Goal: Information Seeking & Learning: Learn about a topic

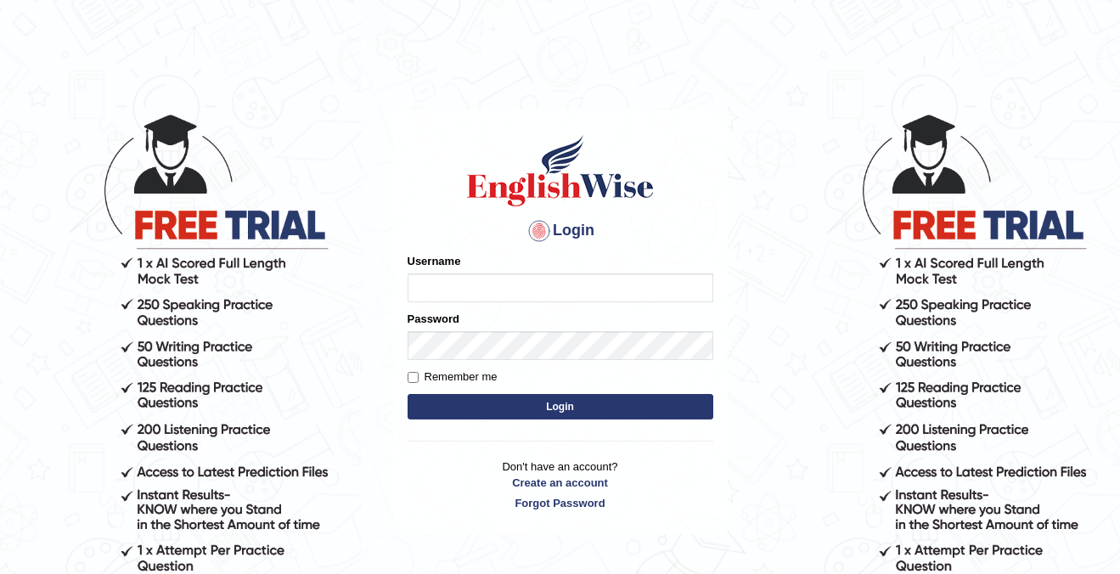
type input "cansu_parramatta"
click at [534, 419] on button "Login" at bounding box center [560, 406] width 306 height 25
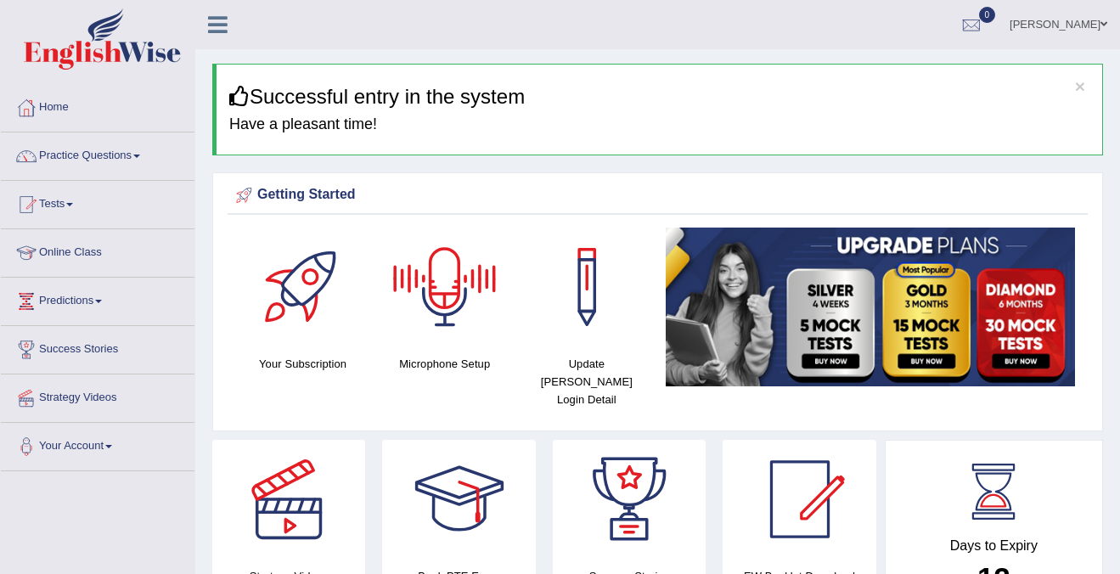
scroll to position [10, 0]
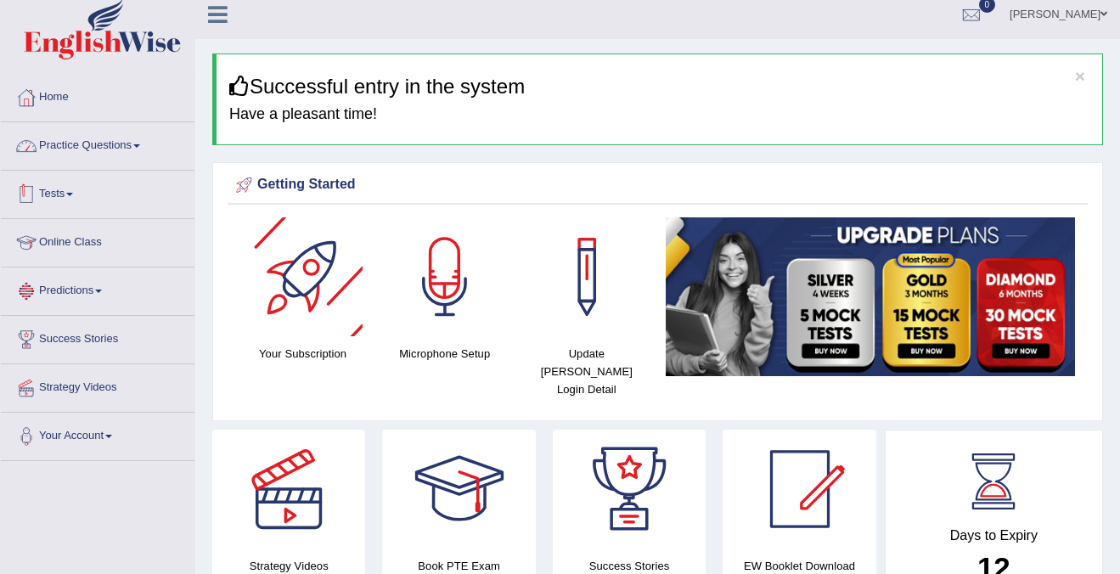
click at [87, 145] on link "Practice Questions" at bounding box center [98, 143] width 194 height 42
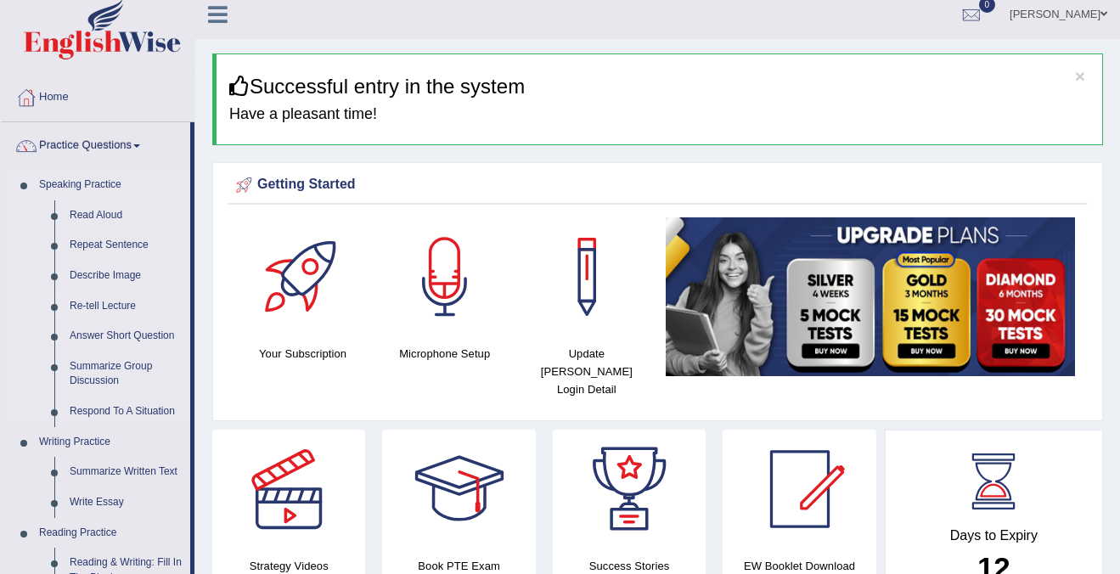
click at [104, 308] on link "Re-tell Lecture" at bounding box center [126, 306] width 128 height 31
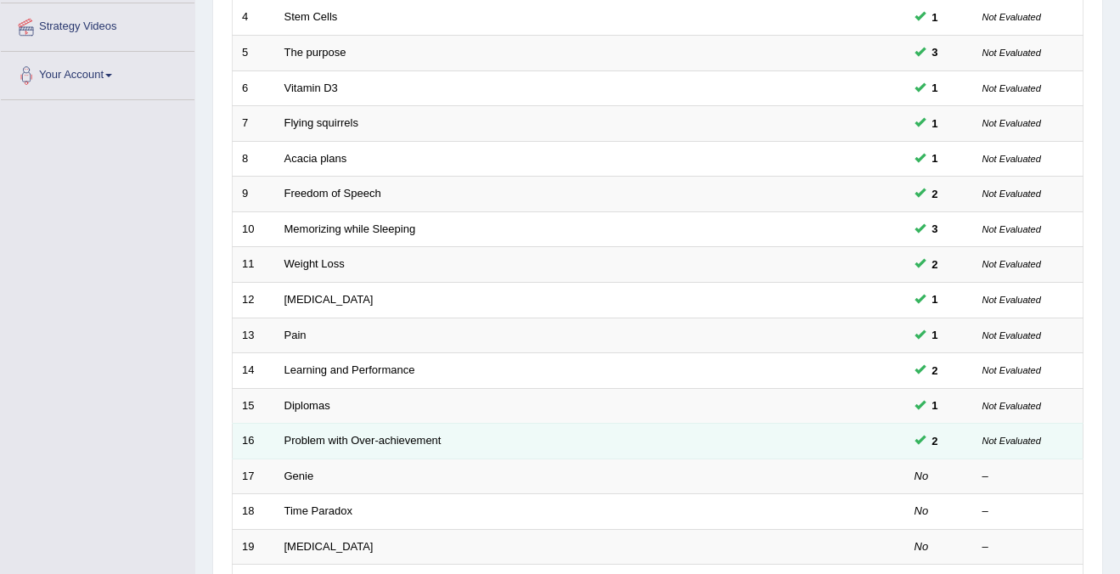
scroll to position [441, 0]
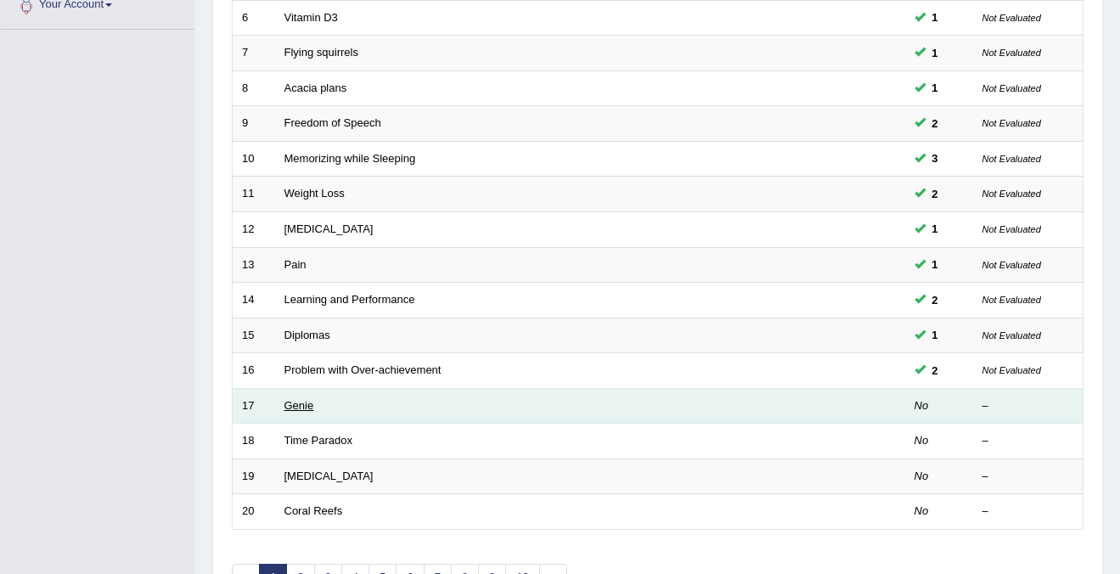
click at [307, 406] on link "Genie" at bounding box center [299, 405] width 30 height 13
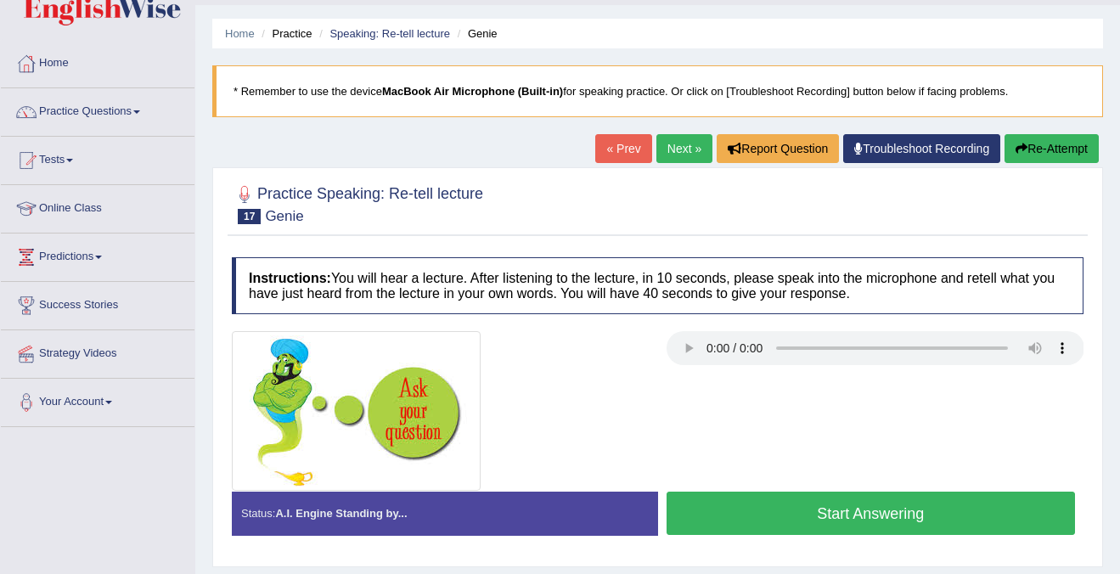
scroll to position [45, 0]
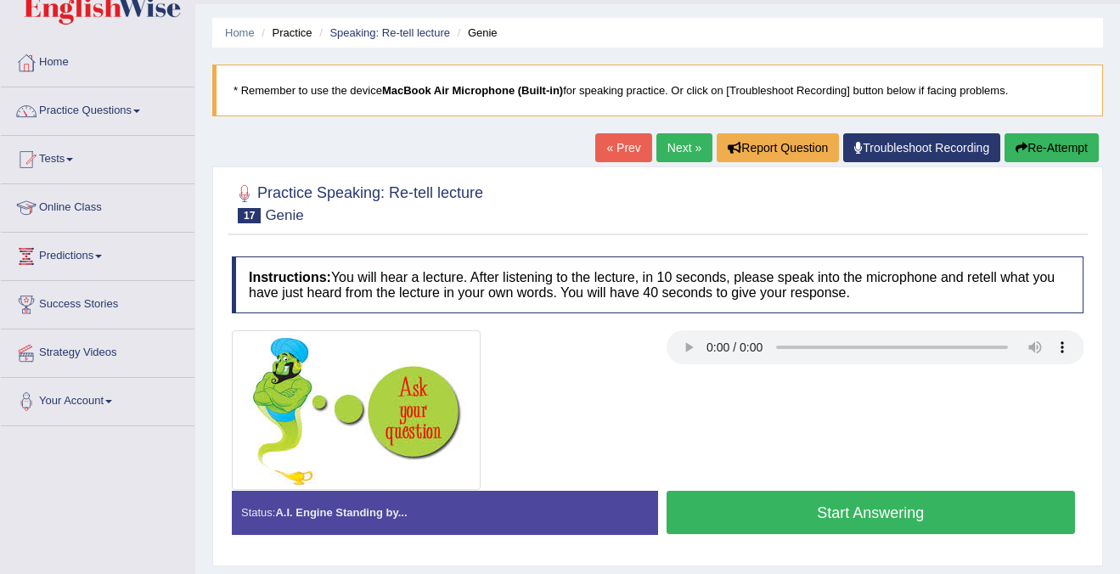
click at [889, 516] on button "Start Answering" at bounding box center [870, 512] width 409 height 43
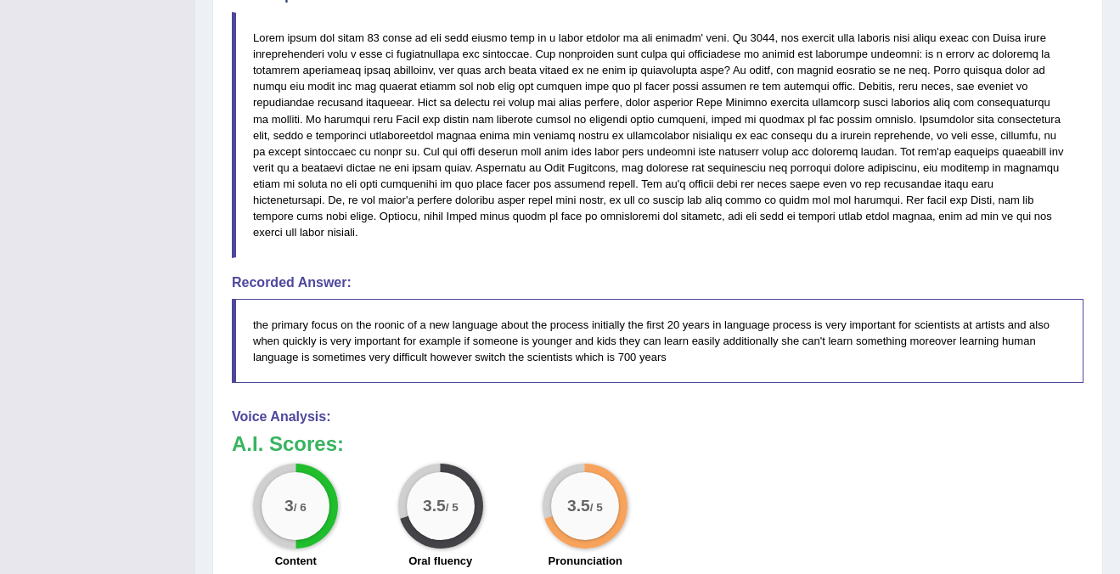
scroll to position [553, 0]
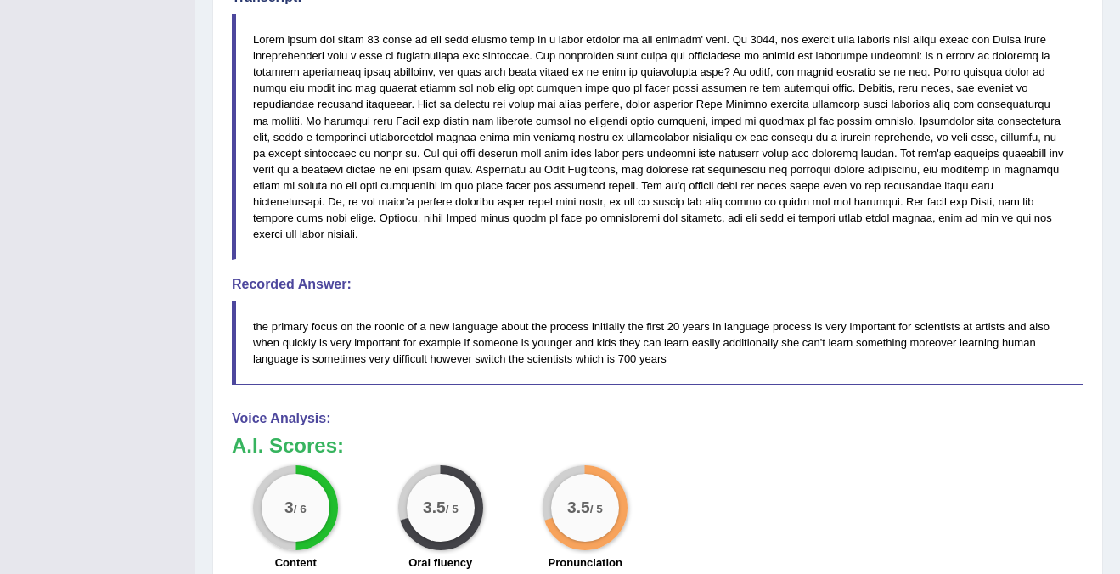
drag, startPoint x: 385, startPoint y: 331, endPoint x: 685, endPoint y: 317, distance: 300.9
click at [685, 317] on blockquote "the primary focus on the roonic of a new language about the process initially t…" at bounding box center [657, 343] width 851 height 84
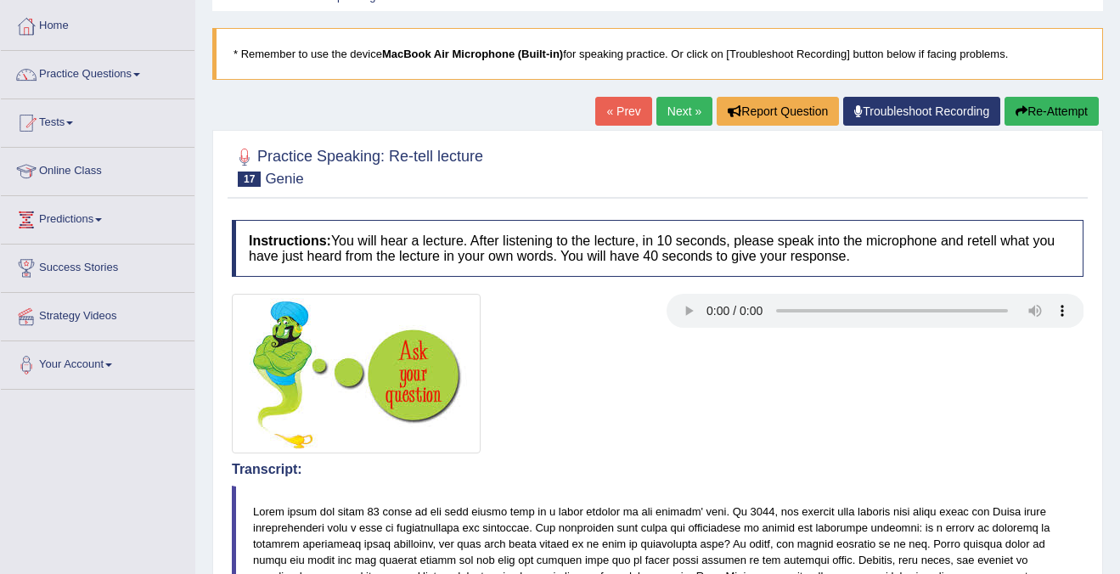
scroll to position [0, 0]
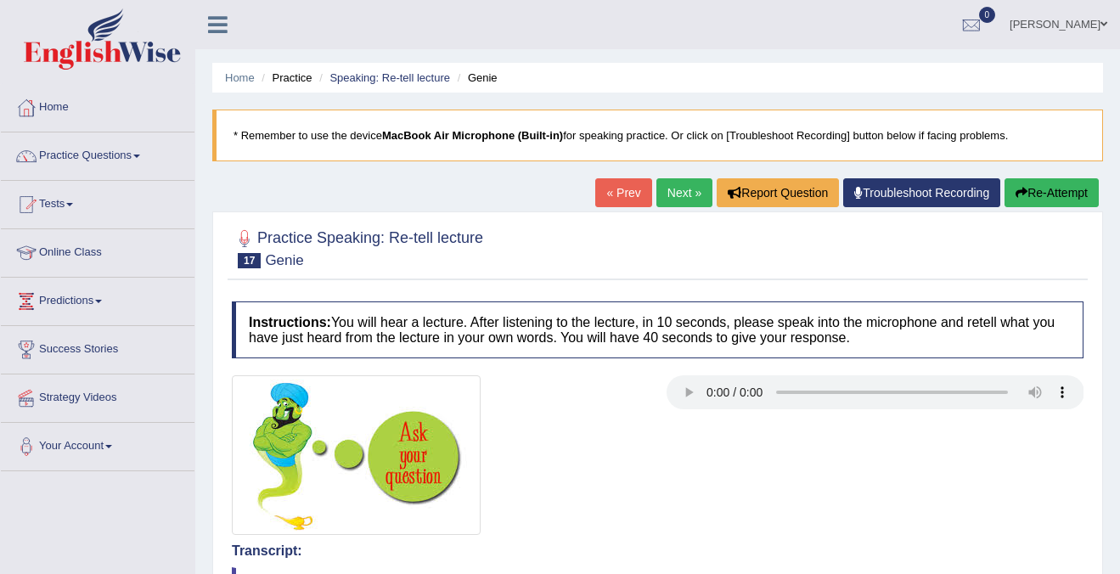
click at [668, 199] on link "Next »" at bounding box center [684, 192] width 56 height 29
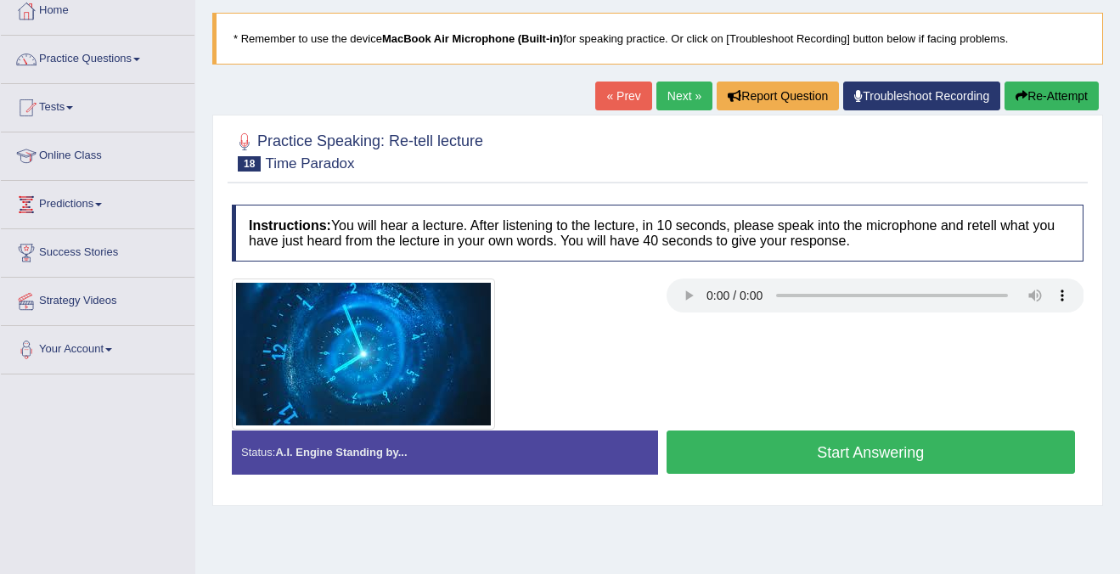
scroll to position [110, 0]
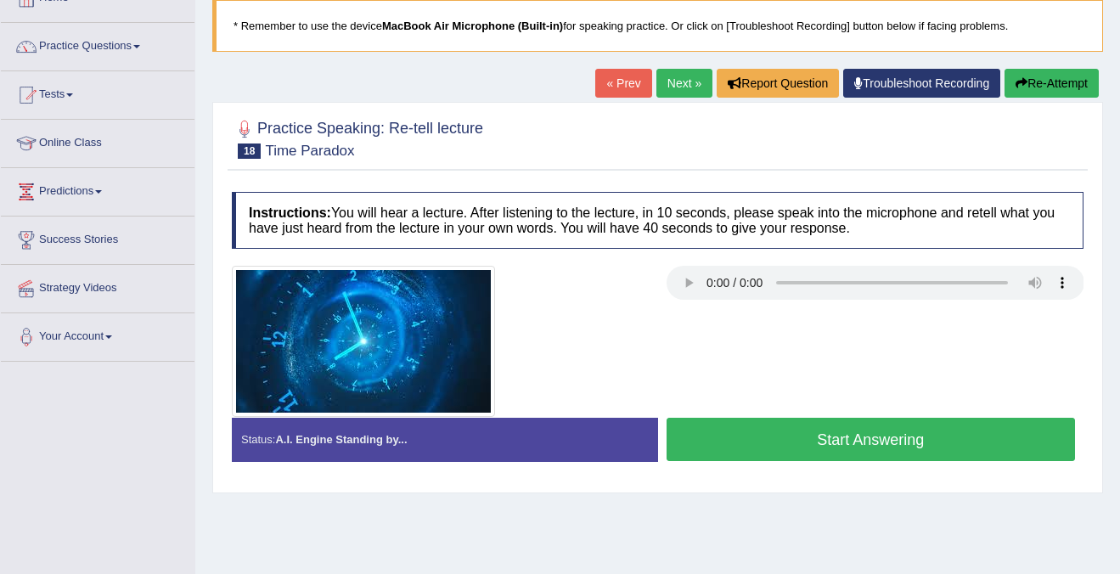
click at [876, 438] on button "Start Answering" at bounding box center [870, 439] width 409 height 43
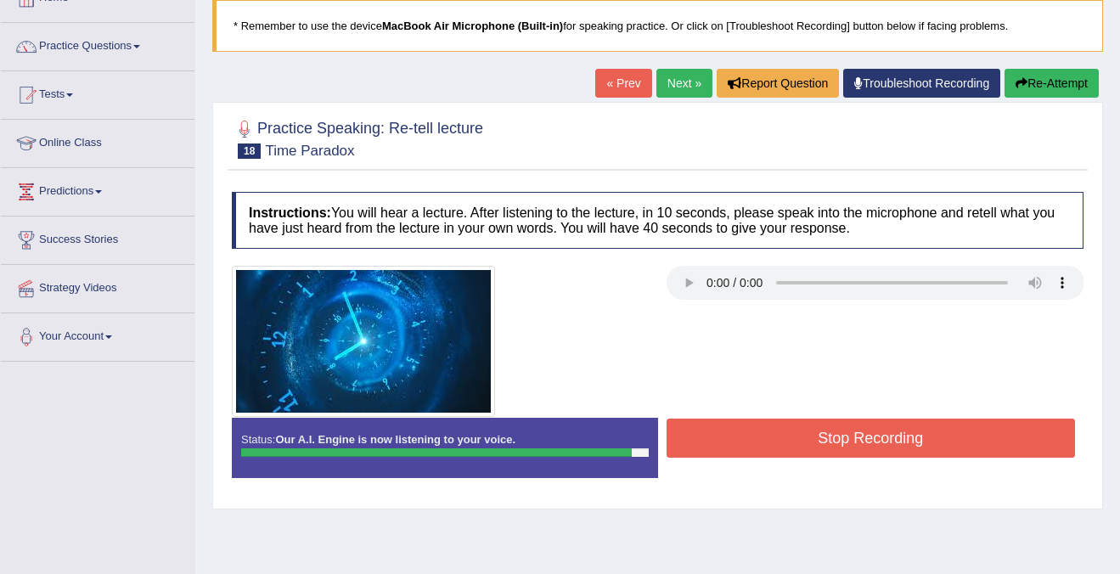
click at [876, 438] on button "Stop Recording" at bounding box center [870, 438] width 409 height 39
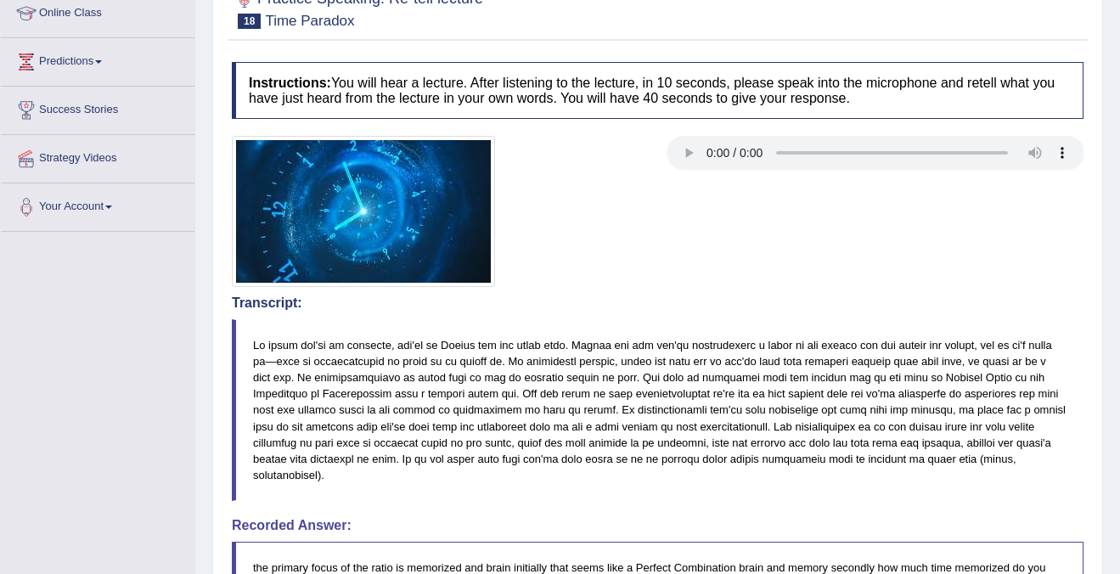
scroll to position [0, 0]
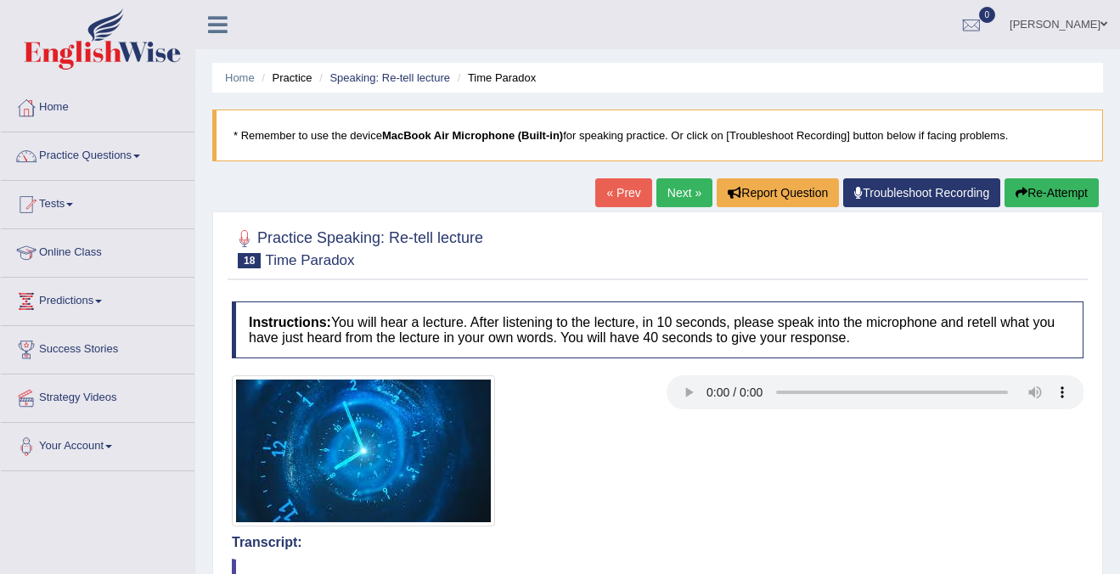
click at [1036, 193] on button "Re-Attempt" at bounding box center [1051, 192] width 94 height 29
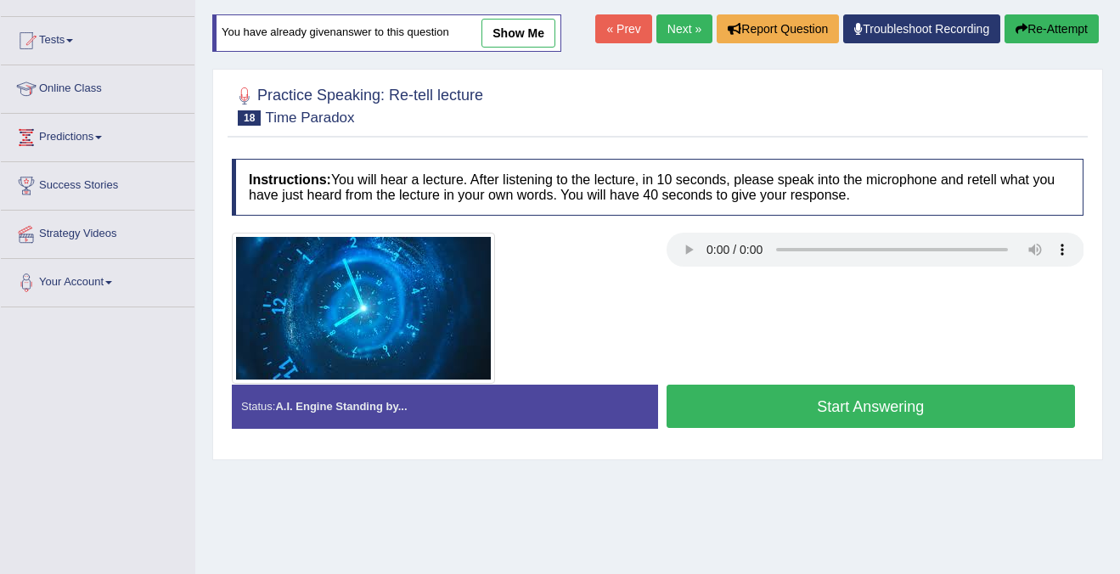
scroll to position [164, 0]
click at [856, 418] on button "Start Answering" at bounding box center [870, 406] width 409 height 43
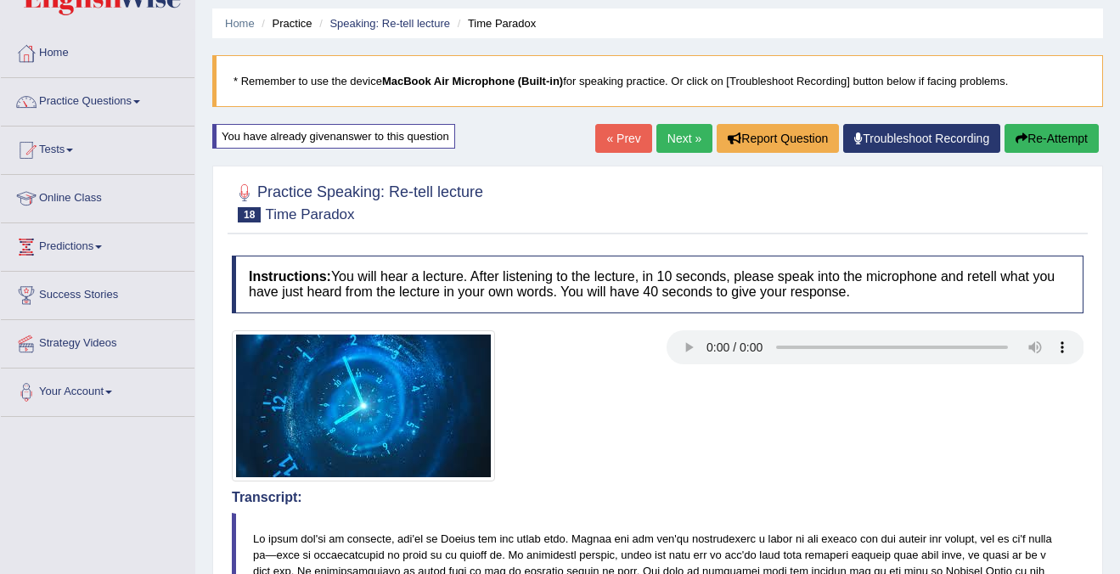
scroll to position [15, 0]
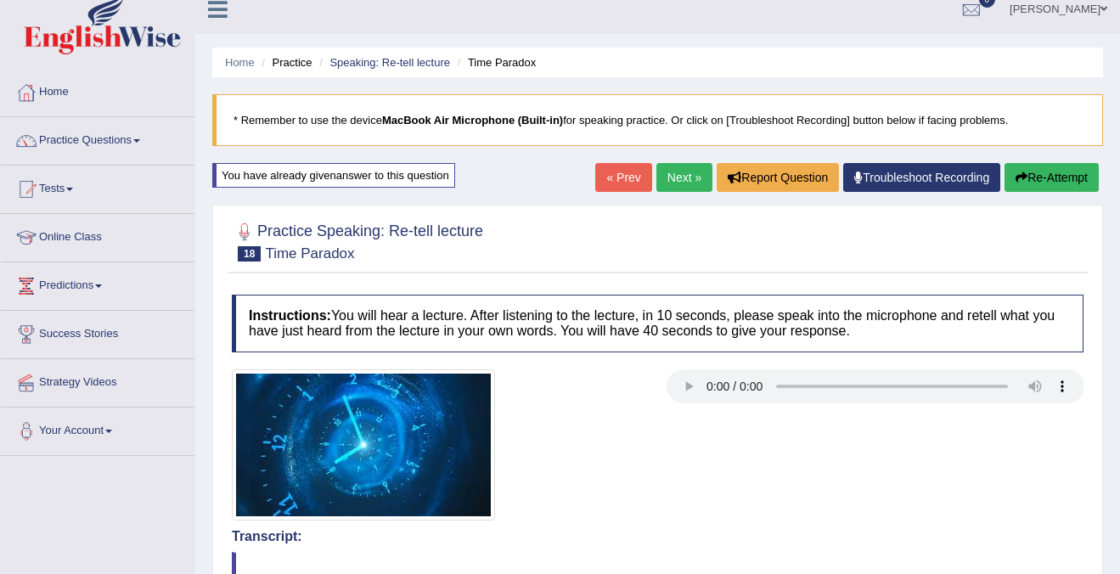
click at [662, 178] on link "Next »" at bounding box center [684, 177] width 56 height 29
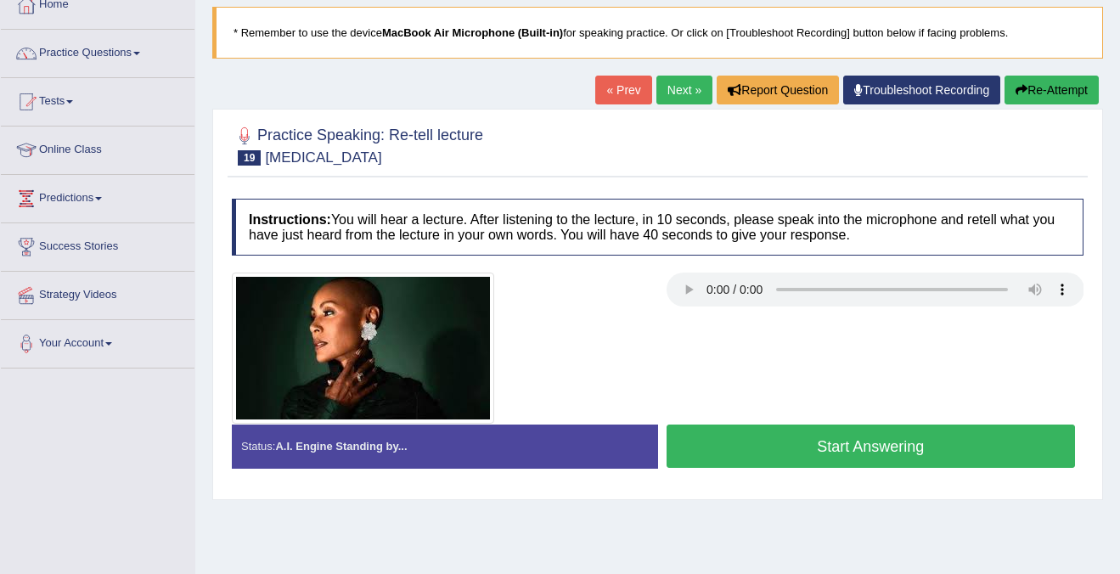
scroll to position [98, 0]
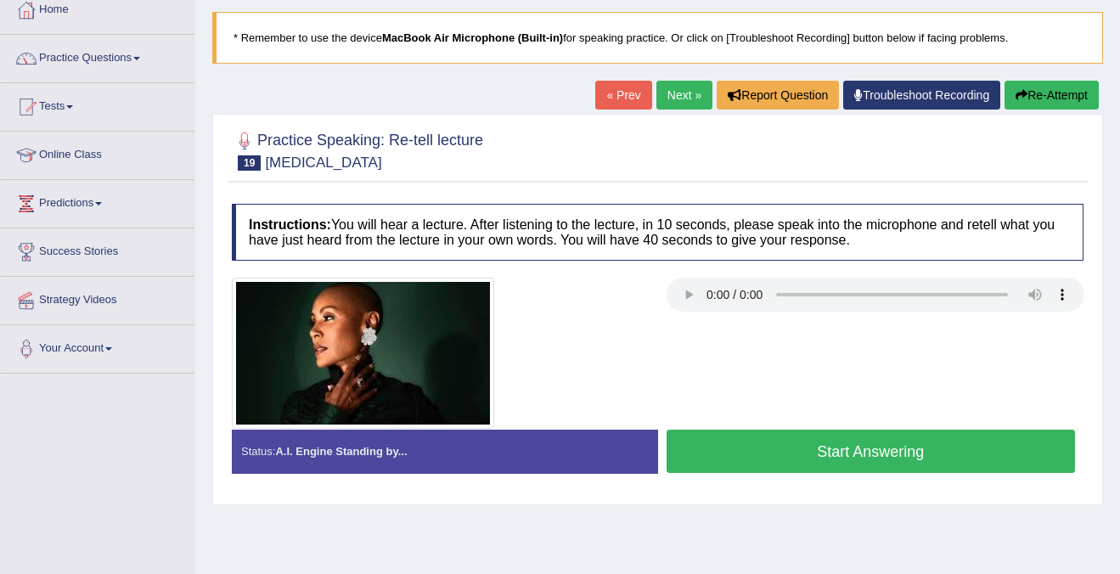
click at [845, 450] on button "Start Answering" at bounding box center [870, 451] width 409 height 43
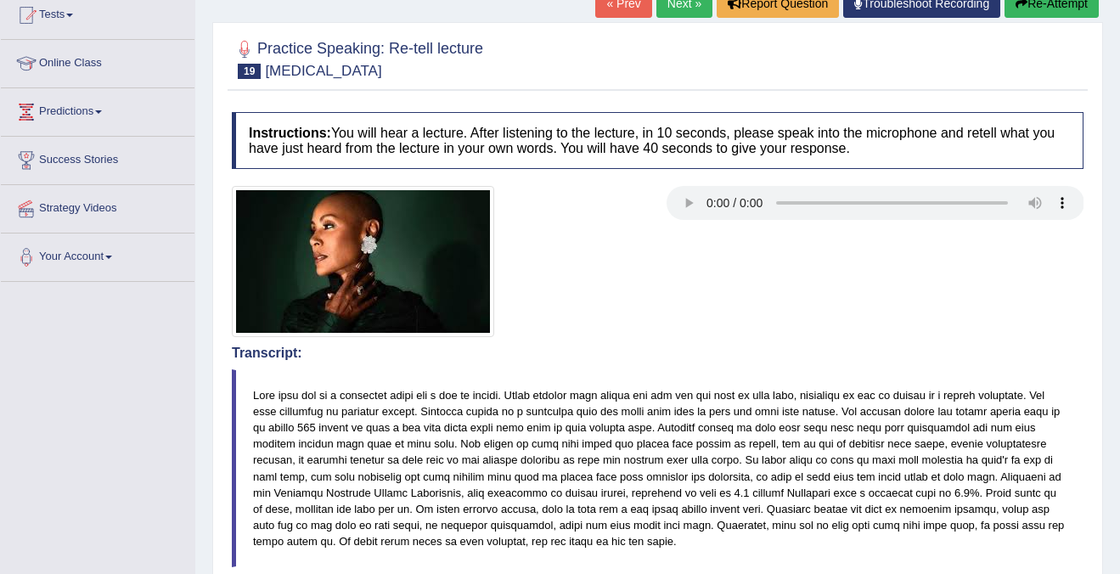
scroll to position [198, 0]
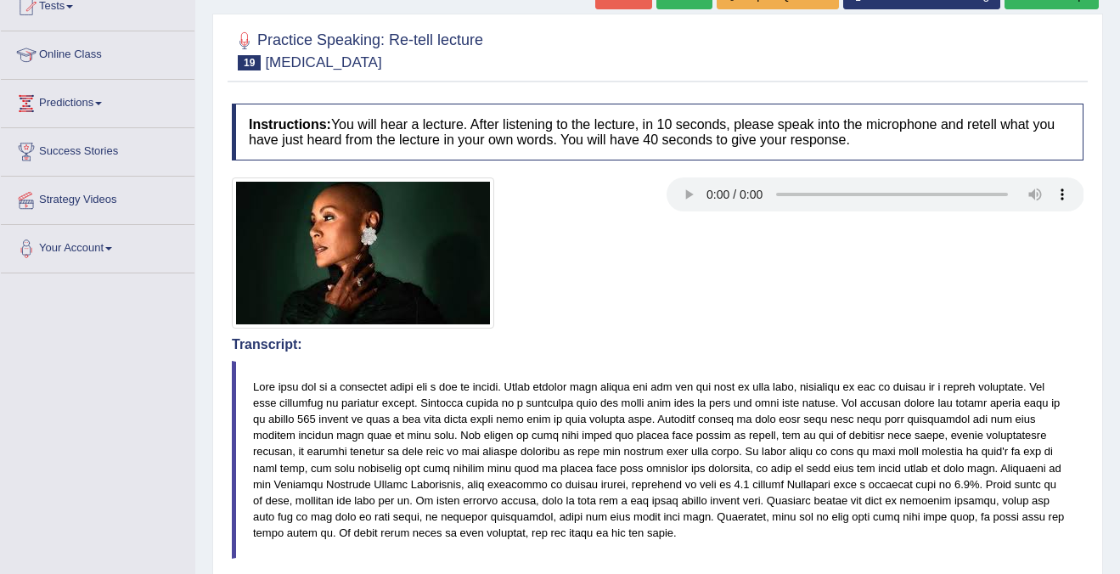
drag, startPoint x: 282, startPoint y: 385, endPoint x: 447, endPoint y: 405, distance: 165.8
click at [447, 405] on blockquote at bounding box center [657, 460] width 851 height 198
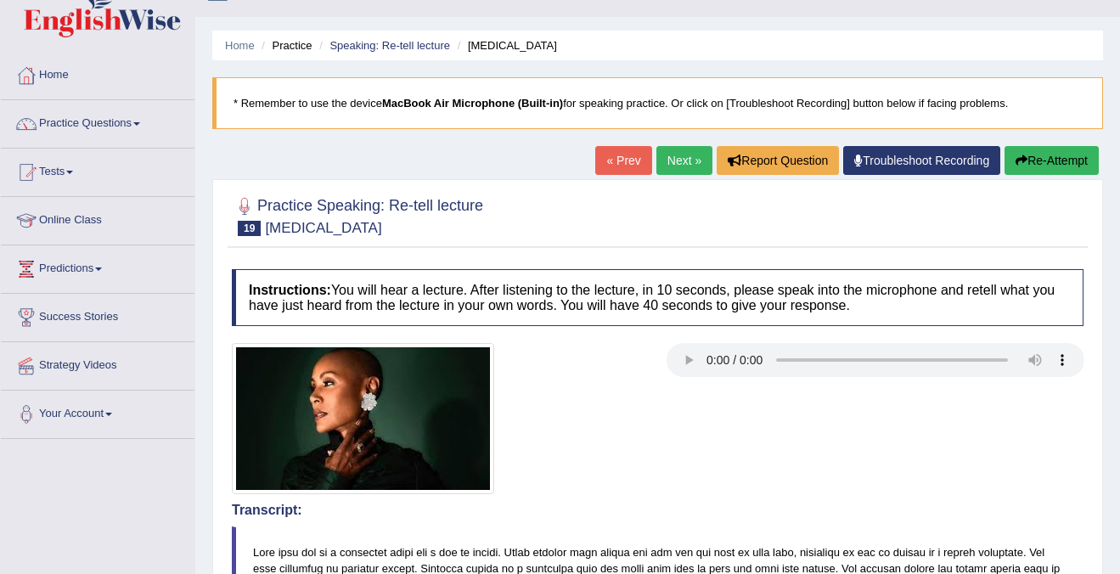
scroll to position [0, 0]
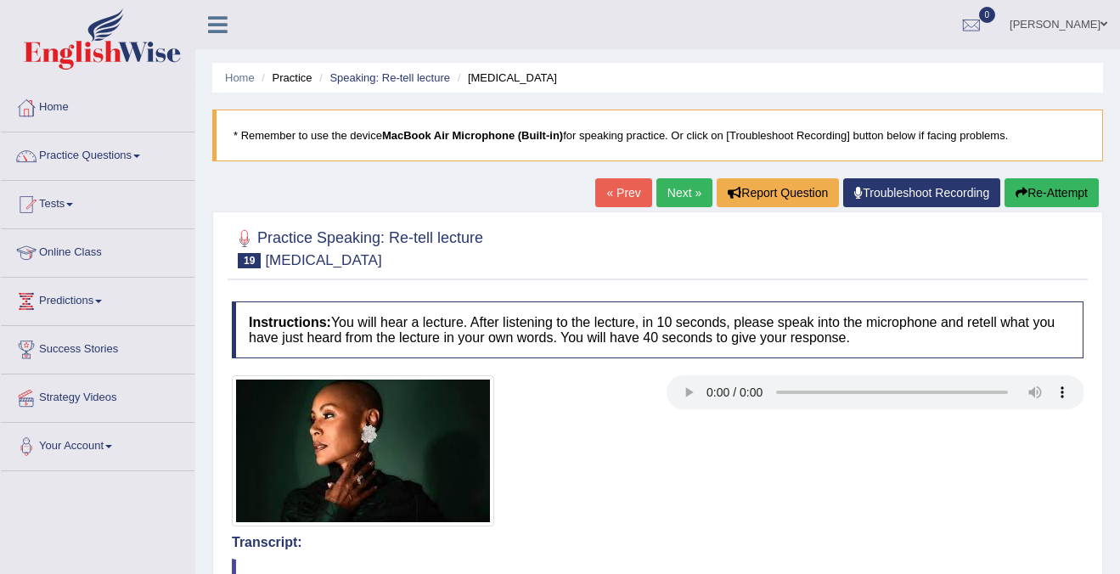
click at [671, 190] on link "Next »" at bounding box center [684, 192] width 56 height 29
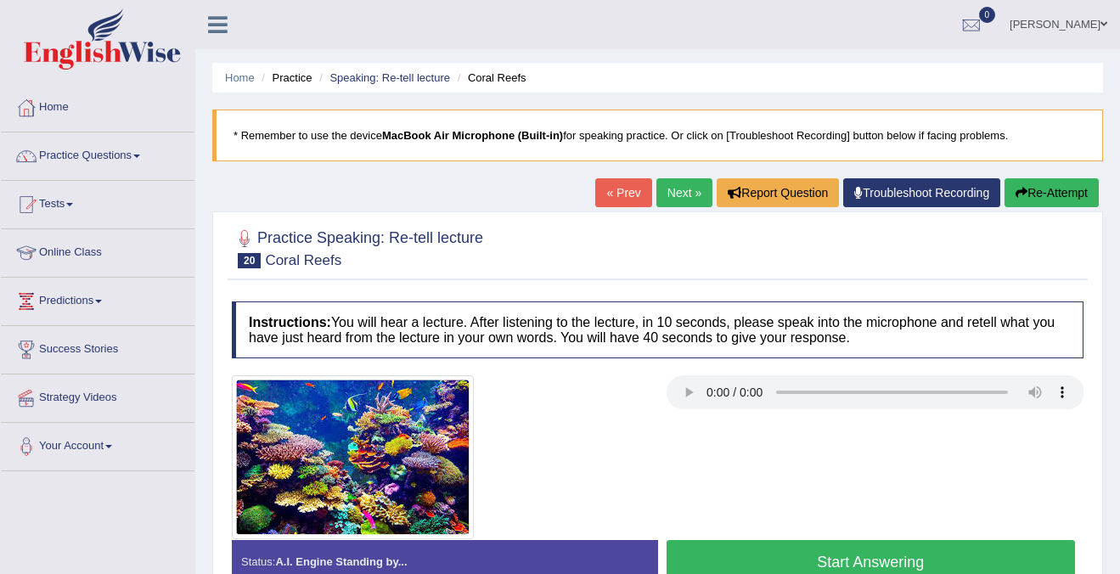
click at [784, 553] on button "Start Answering" at bounding box center [870, 561] width 409 height 43
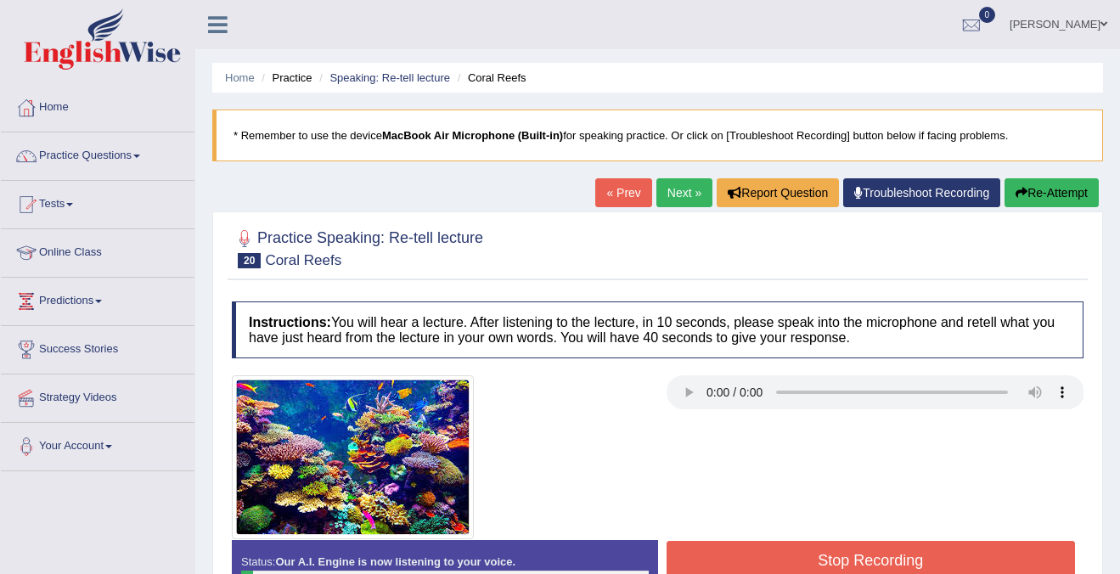
click at [1027, 194] on button "Re-Attempt" at bounding box center [1051, 192] width 94 height 29
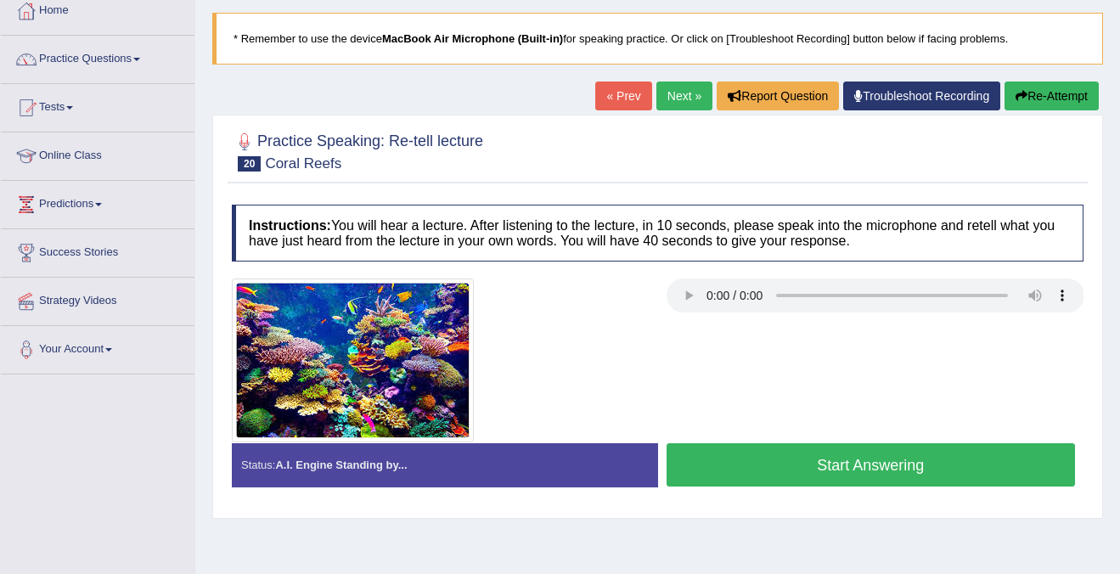
scroll to position [105, 0]
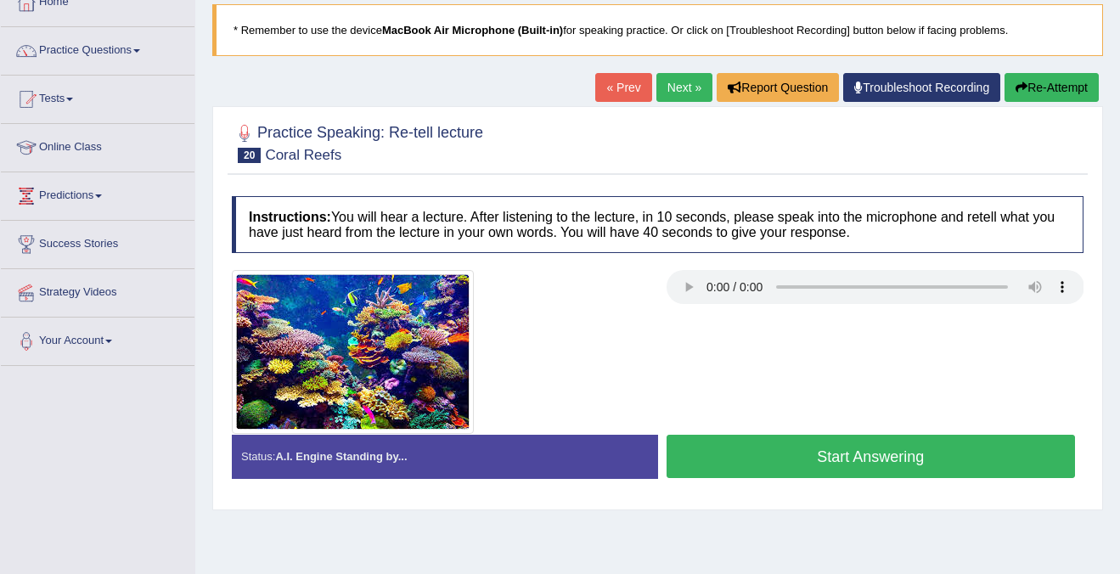
click at [773, 456] on button "Start Answering" at bounding box center [870, 456] width 409 height 43
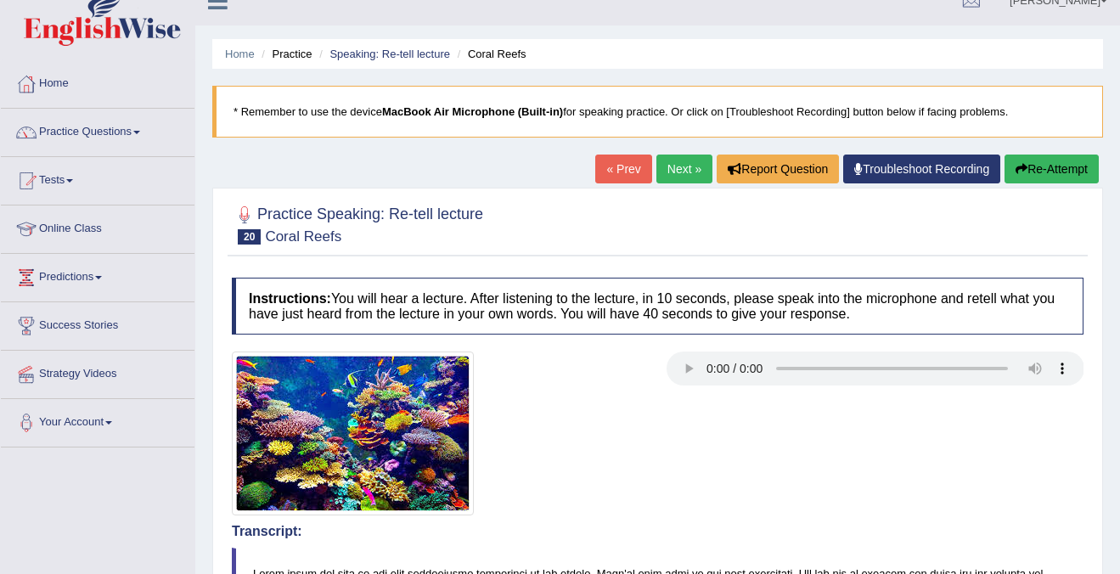
scroll to position [30, 0]
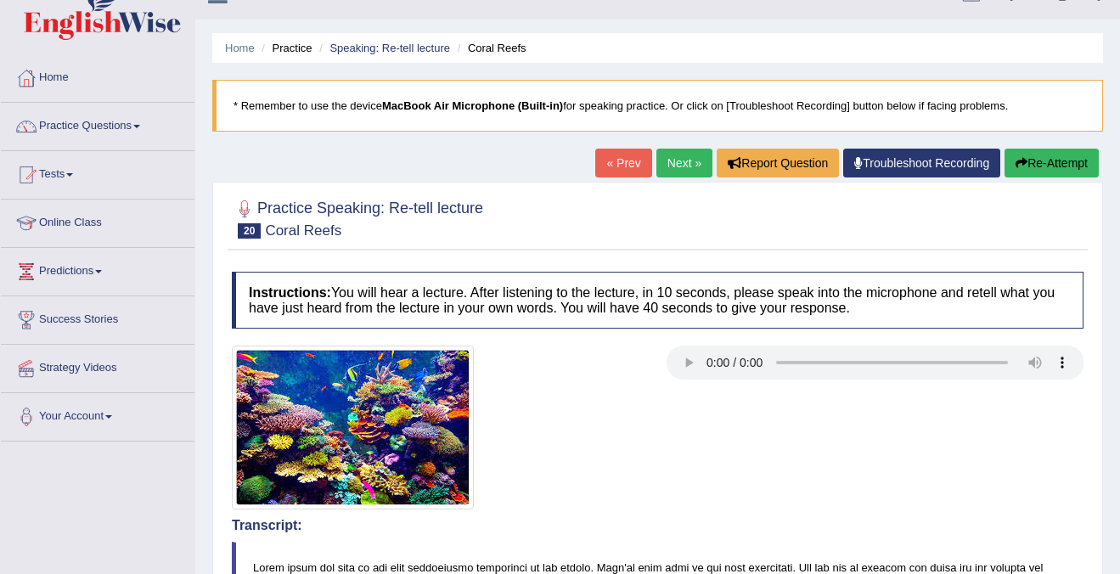
click at [676, 155] on link "Next »" at bounding box center [684, 163] width 56 height 29
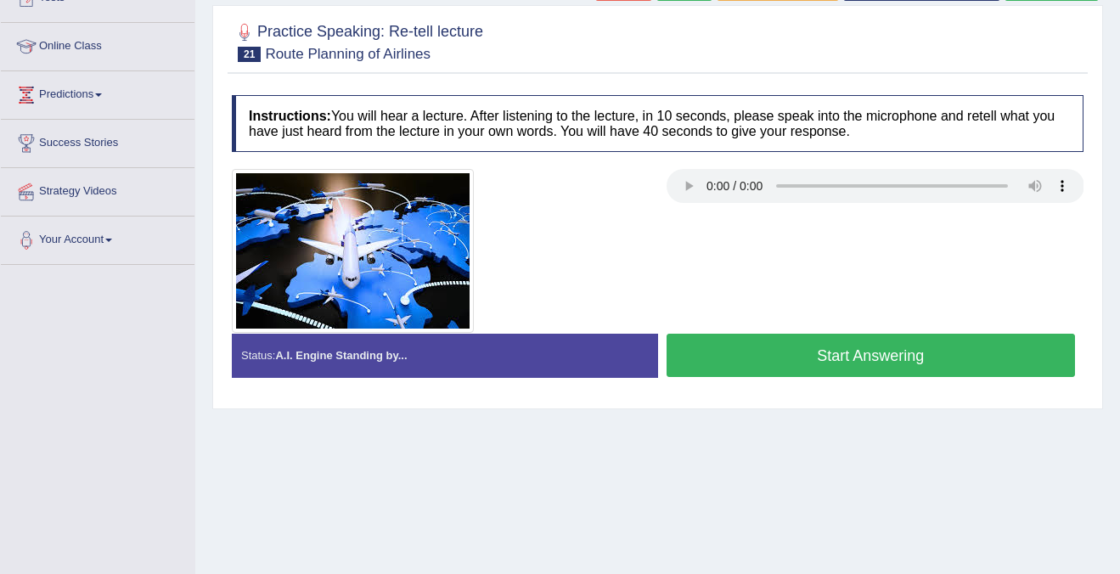
scroll to position [211, 0]
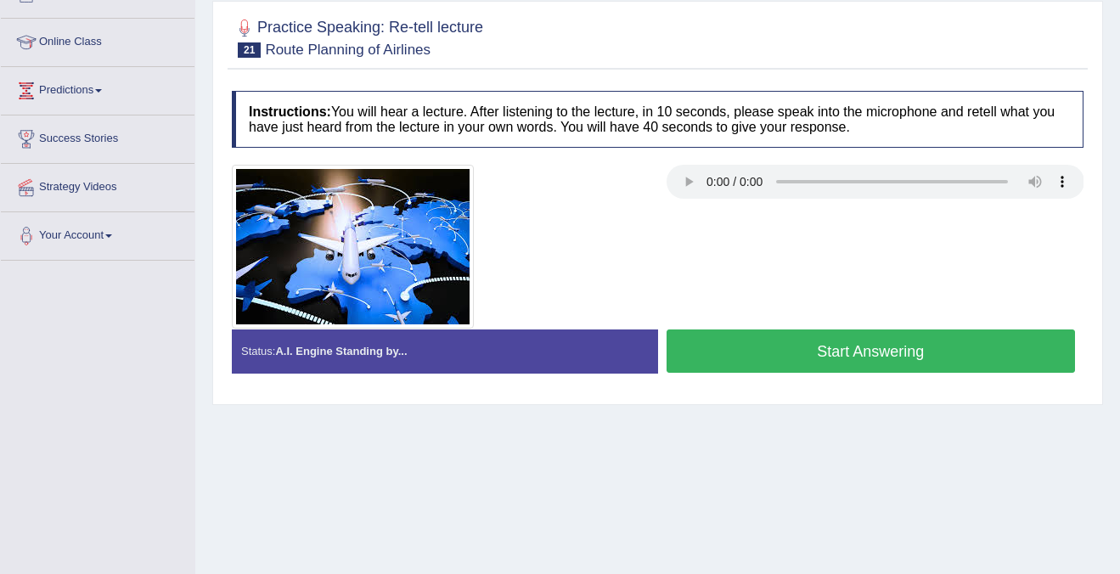
click at [792, 351] on button "Start Answering" at bounding box center [870, 350] width 409 height 43
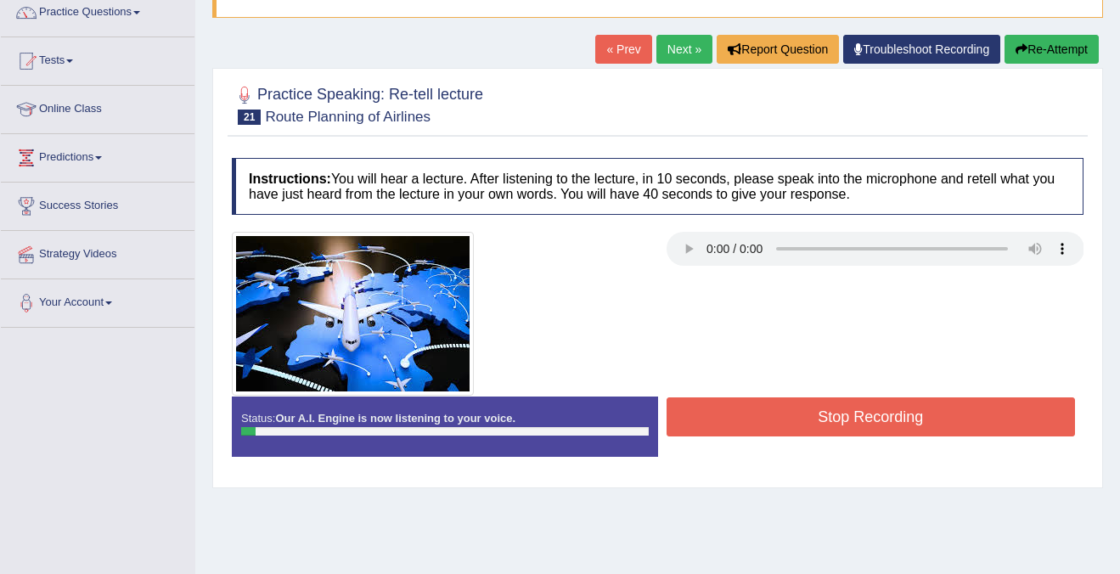
scroll to position [87, 0]
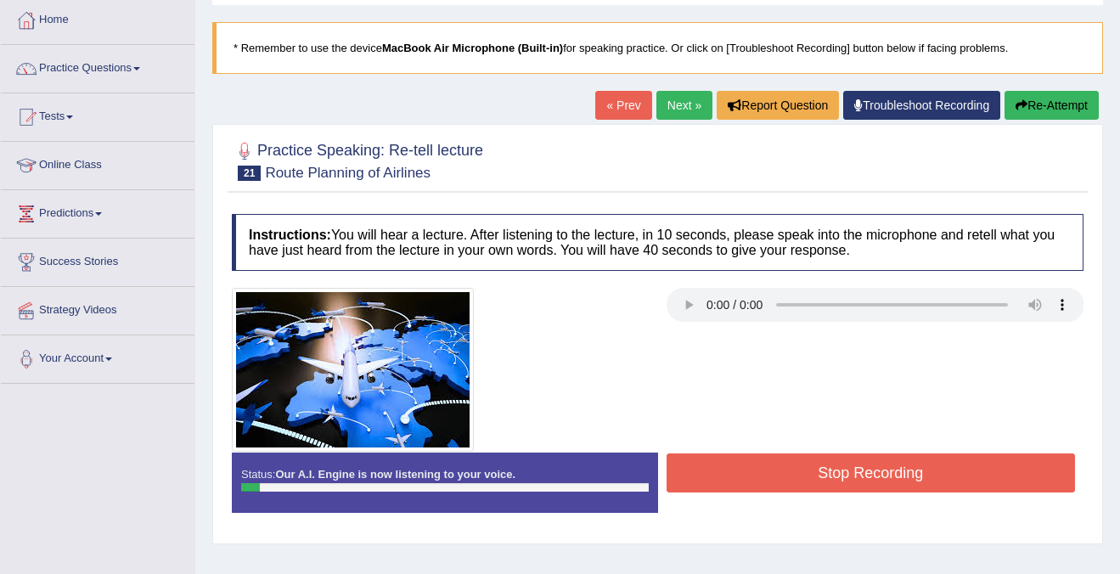
click at [865, 468] on button "Stop Recording" at bounding box center [870, 472] width 409 height 39
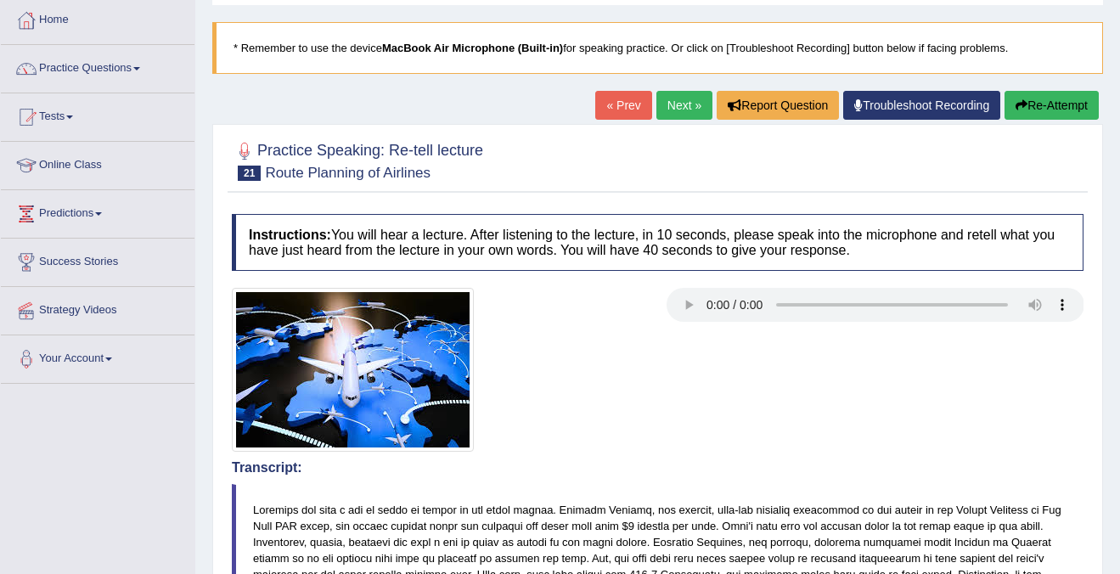
click at [1027, 99] on button "Re-Attempt" at bounding box center [1051, 105] width 94 height 29
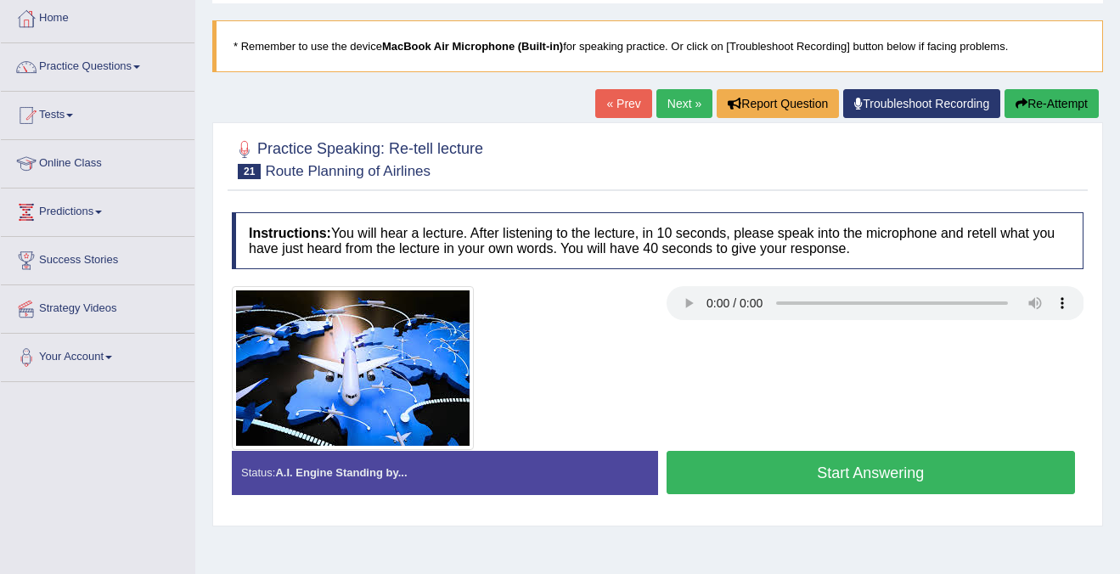
click at [803, 467] on button "Start Answering" at bounding box center [870, 472] width 409 height 43
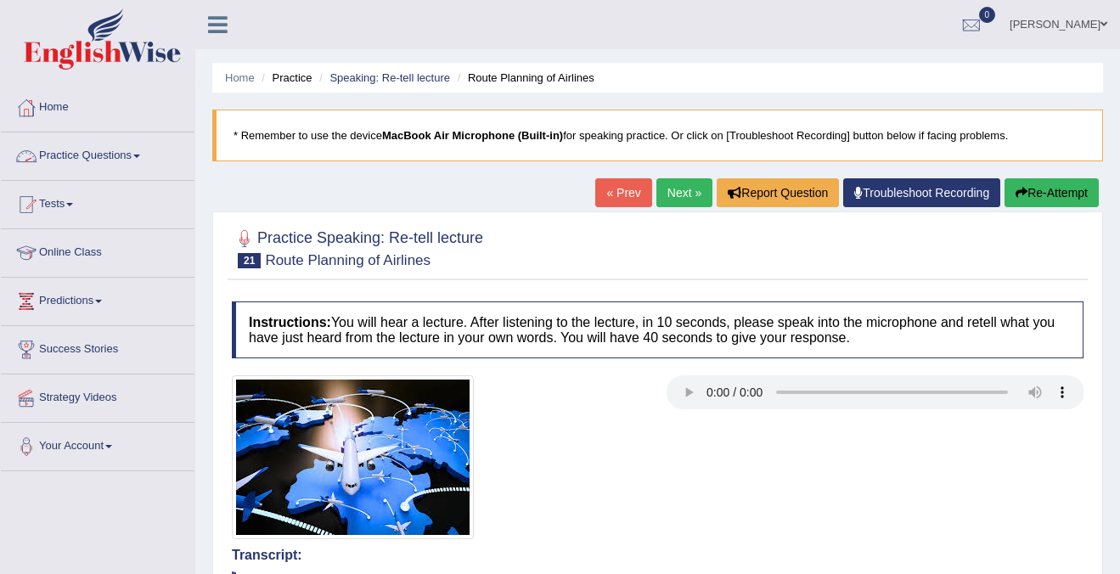
click at [84, 153] on link "Practice Questions" at bounding box center [98, 153] width 194 height 42
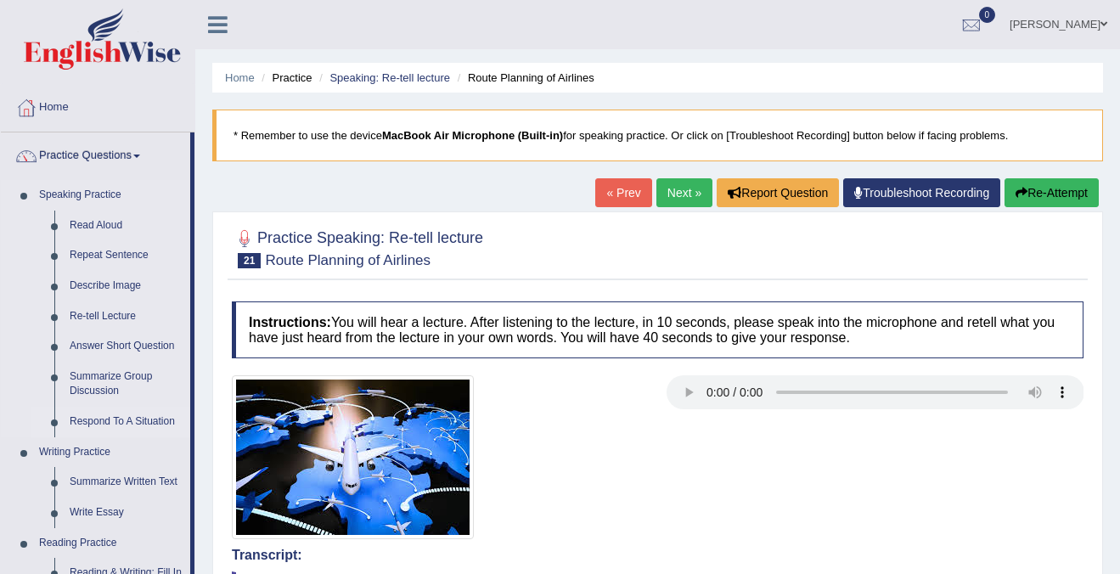
click at [113, 422] on link "Respond To A Situation" at bounding box center [126, 422] width 128 height 31
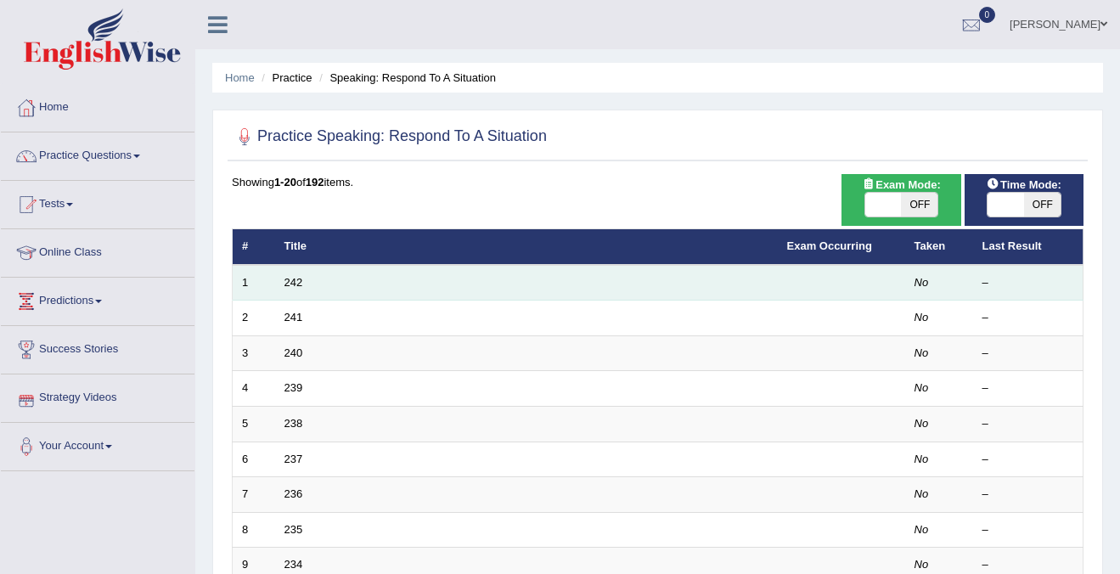
click at [410, 271] on td "242" at bounding box center [526, 283] width 503 height 36
click at [306, 286] on td "242" at bounding box center [526, 283] width 503 height 36
click at [288, 284] on link "242" at bounding box center [293, 282] width 19 height 13
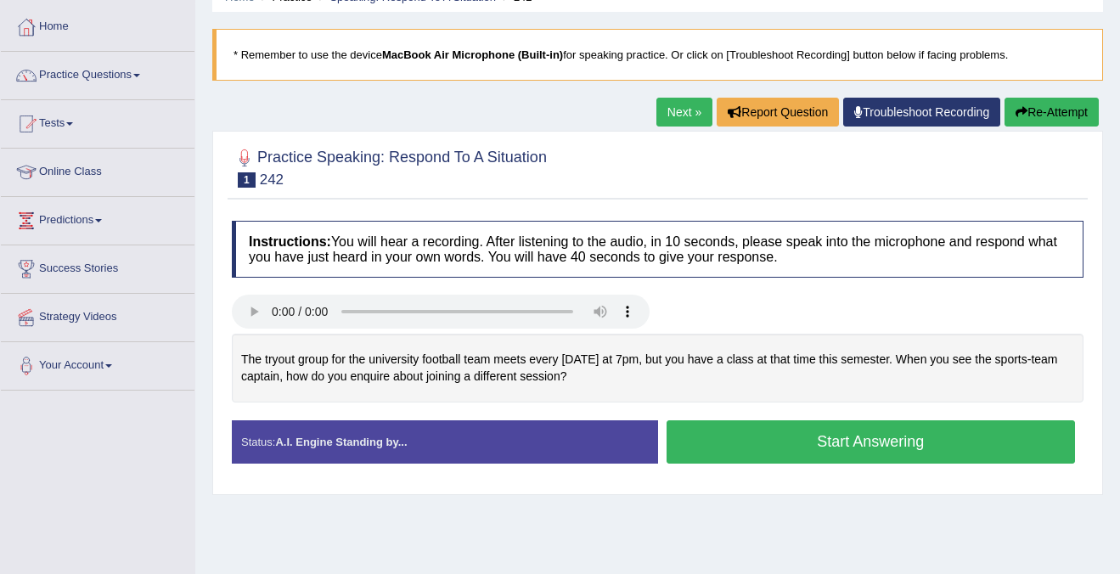
scroll to position [84, 0]
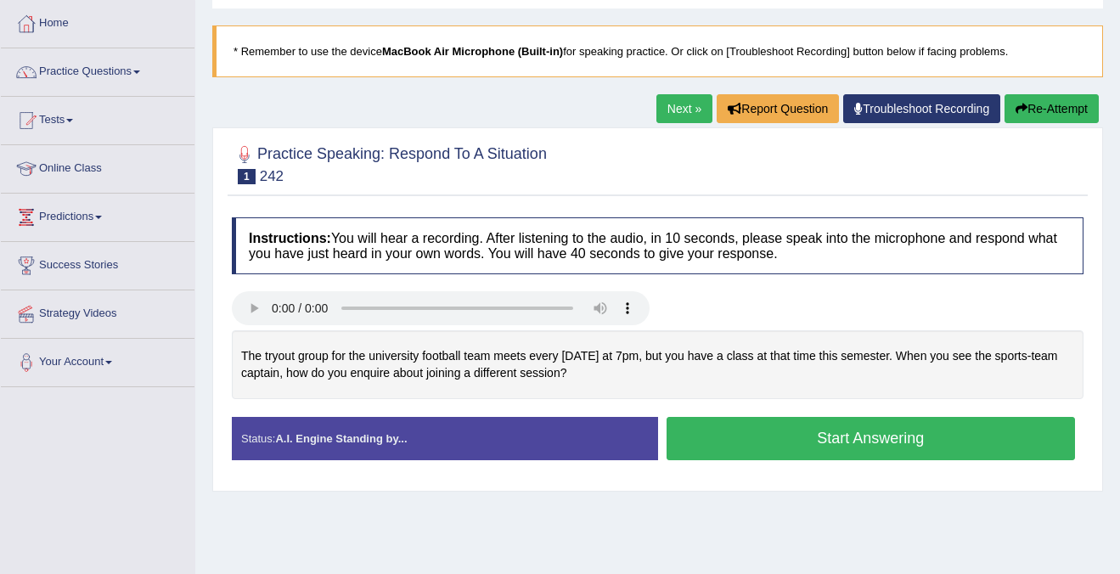
click at [853, 436] on button "Start Answering" at bounding box center [870, 438] width 409 height 43
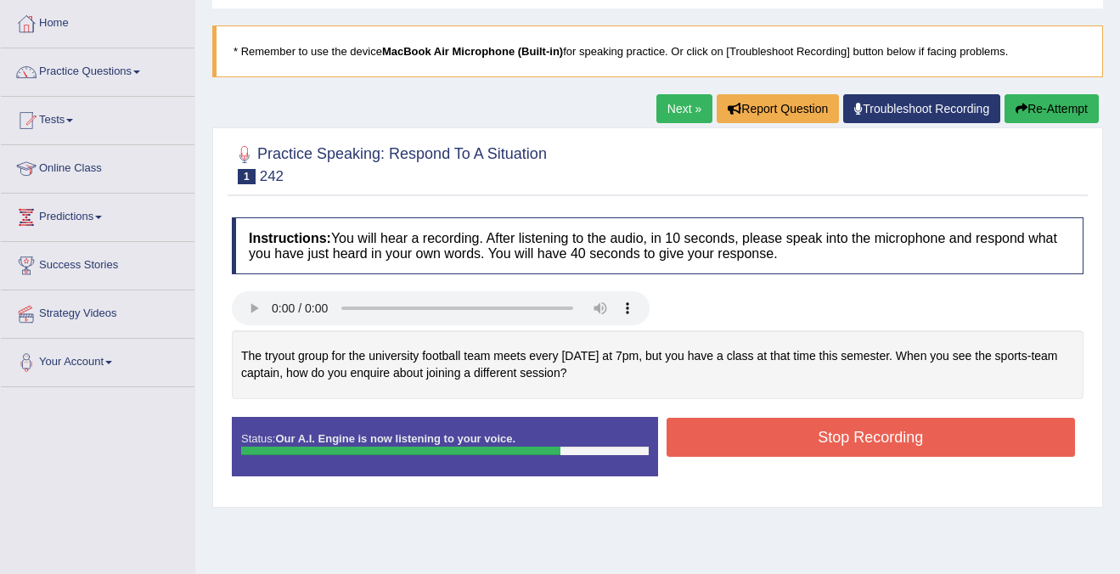
click at [956, 439] on button "Stop Recording" at bounding box center [870, 437] width 409 height 39
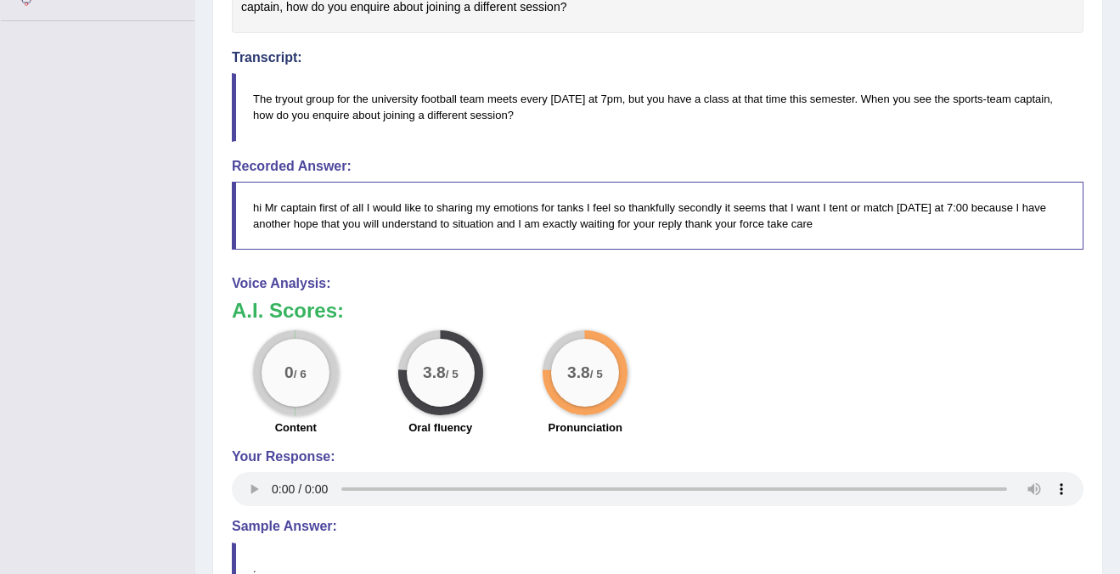
scroll to position [447, 0]
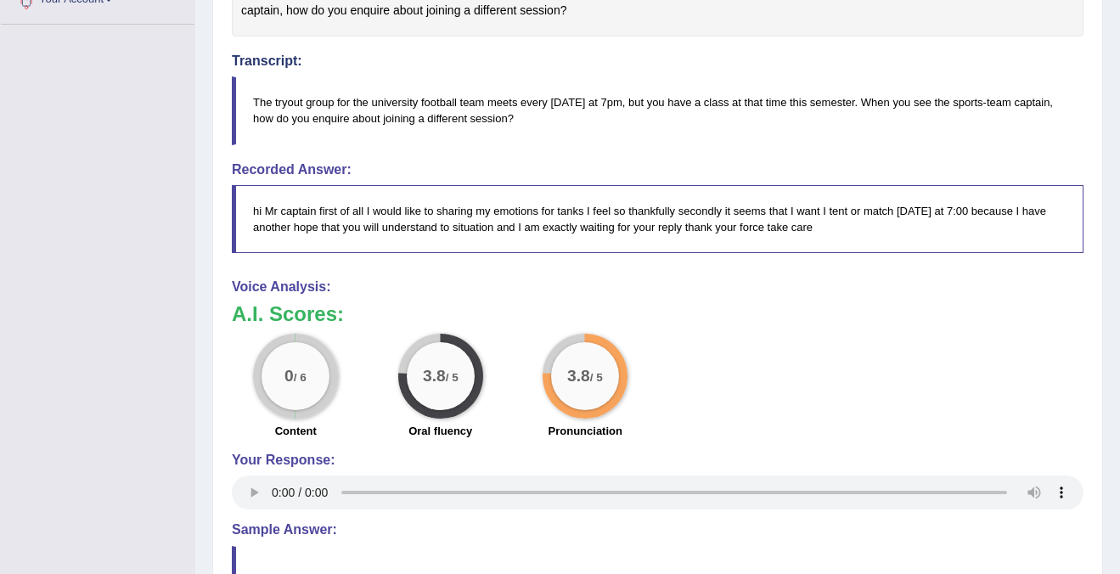
drag, startPoint x: 777, startPoint y: 233, endPoint x: 849, endPoint y: 233, distance: 72.2
click at [849, 233] on blockquote "hi Mr captain first of all I would like to sharing my emotions for tanks I feel…" at bounding box center [657, 219] width 851 height 68
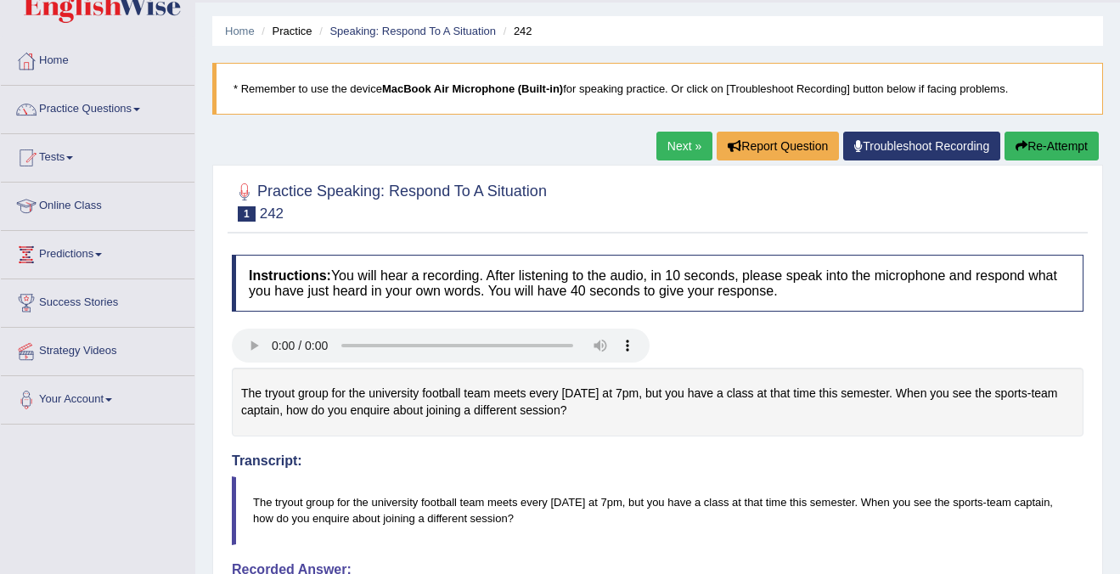
scroll to position [0, 0]
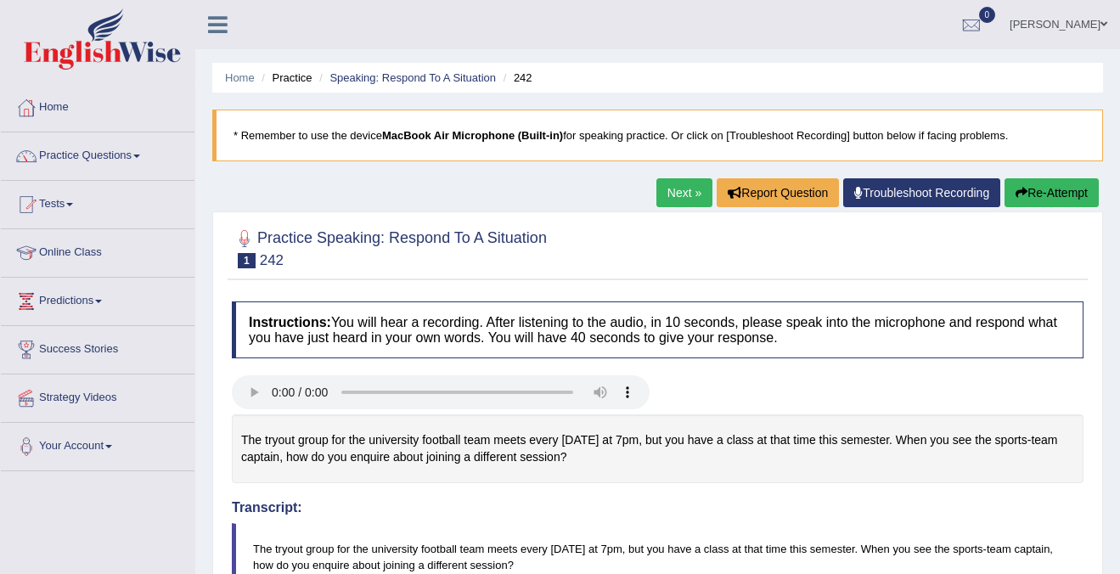
click at [1030, 196] on button "Re-Attempt" at bounding box center [1051, 192] width 94 height 29
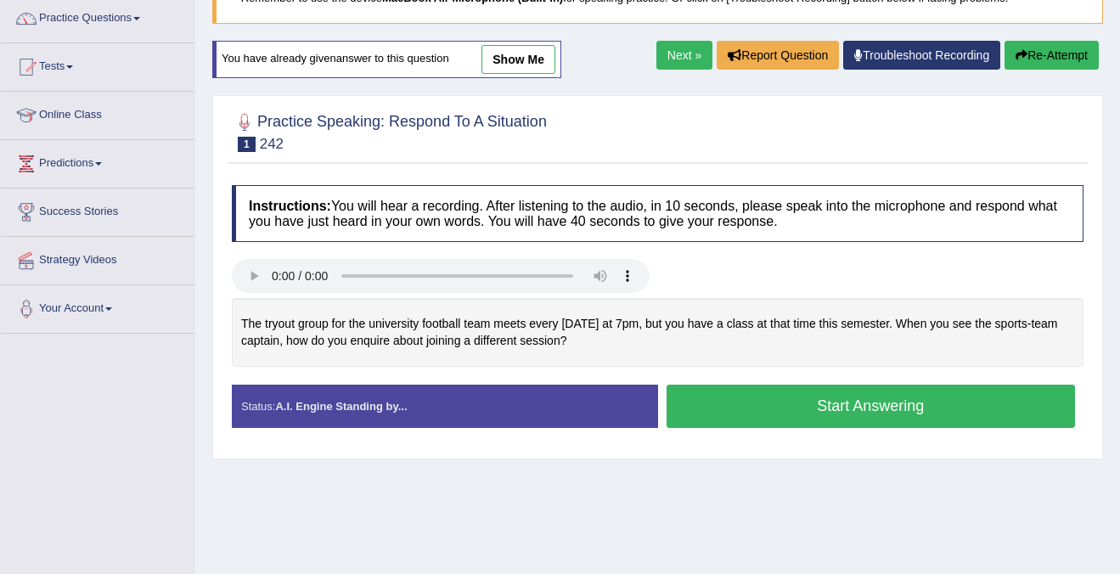
click at [894, 415] on button "Start Answering" at bounding box center [870, 406] width 409 height 43
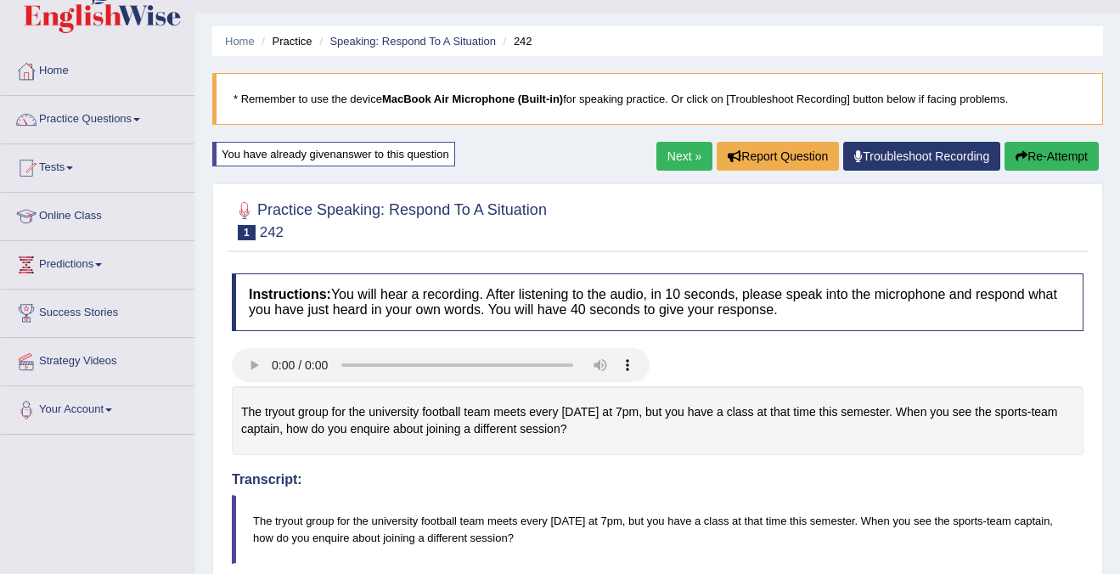
scroll to position [13, 0]
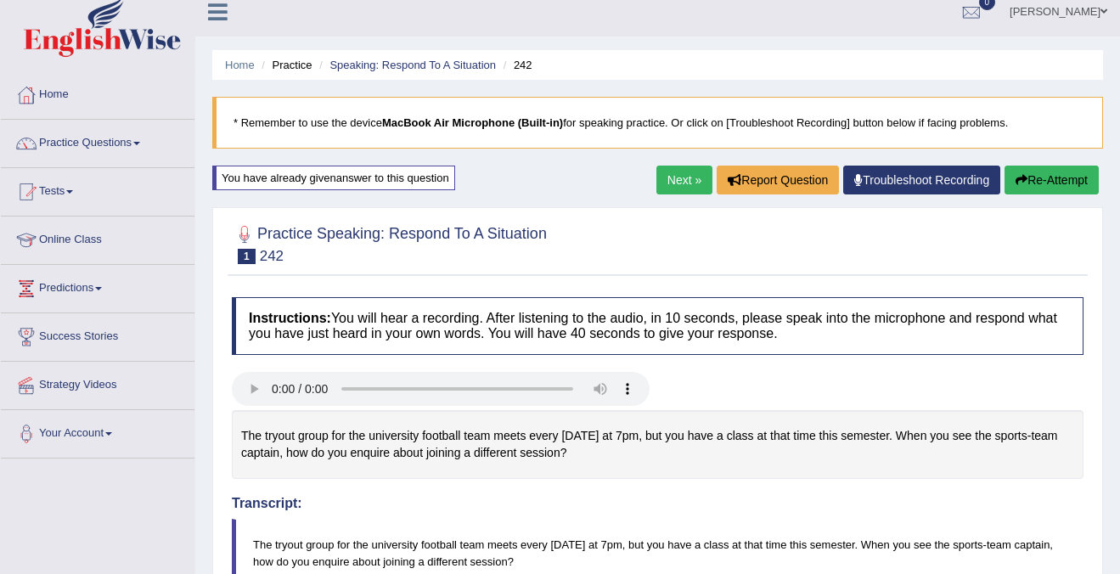
click at [1039, 182] on button "Re-Attempt" at bounding box center [1051, 180] width 94 height 29
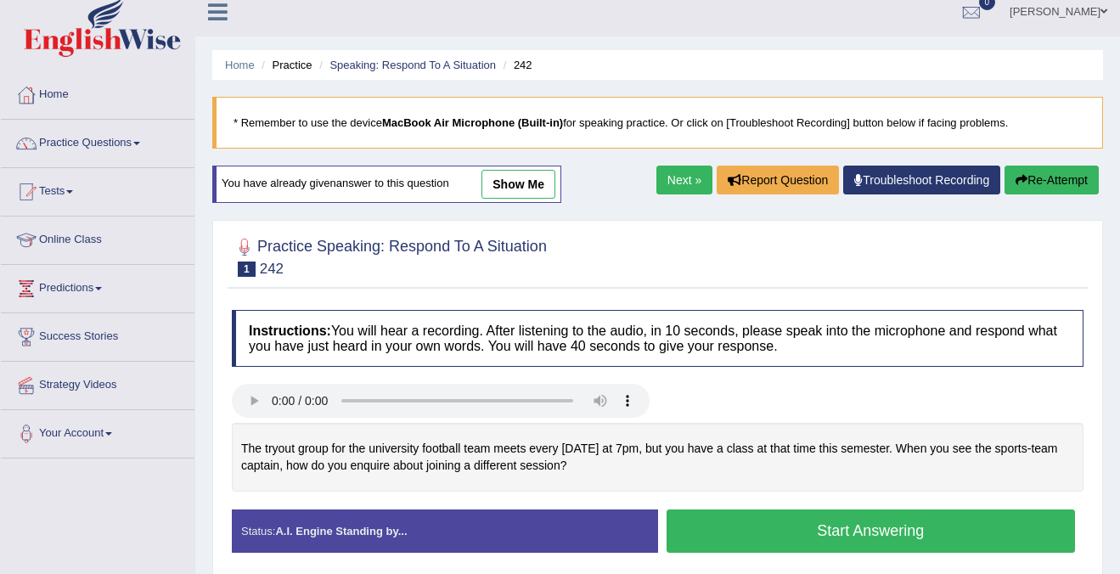
click at [943, 493] on div "Created with Highcharts 7.1.2 Too low Too high Time Pitch meter: 0 10 20 30 40 …" at bounding box center [657, 466] width 868 height 87
click at [930, 519] on button "Start Answering" at bounding box center [870, 530] width 409 height 43
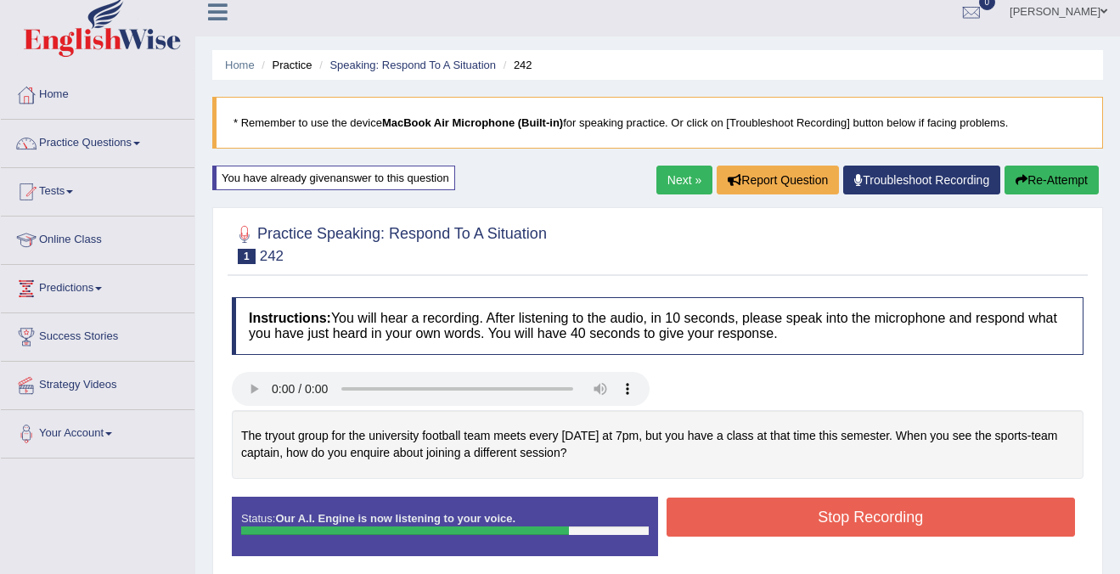
click at [930, 519] on button "Stop Recording" at bounding box center [870, 516] width 409 height 39
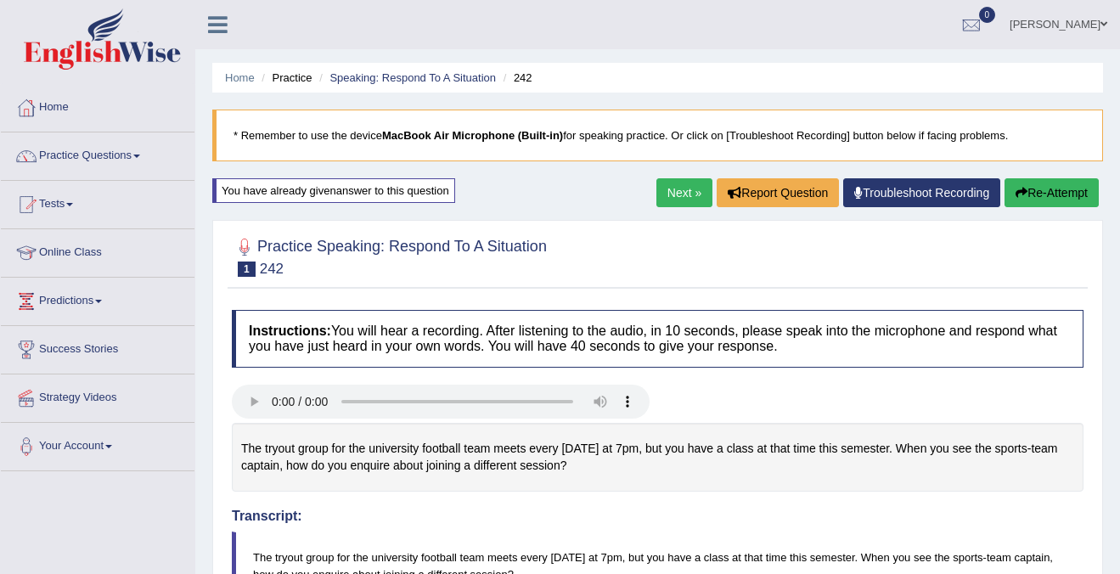
click at [1033, 188] on button "Re-Attempt" at bounding box center [1051, 192] width 94 height 29
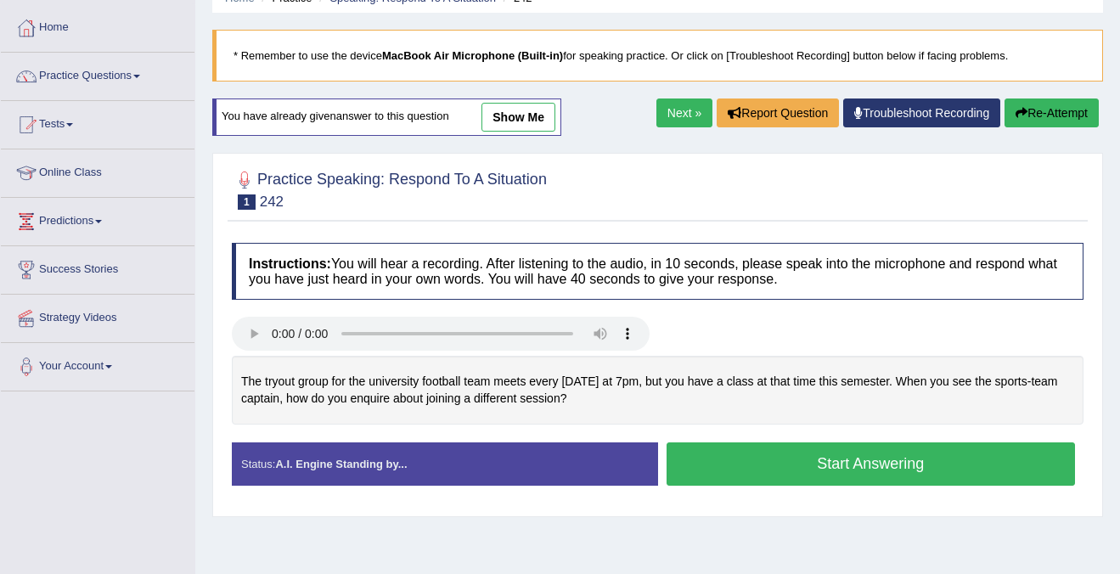
scroll to position [138, 0]
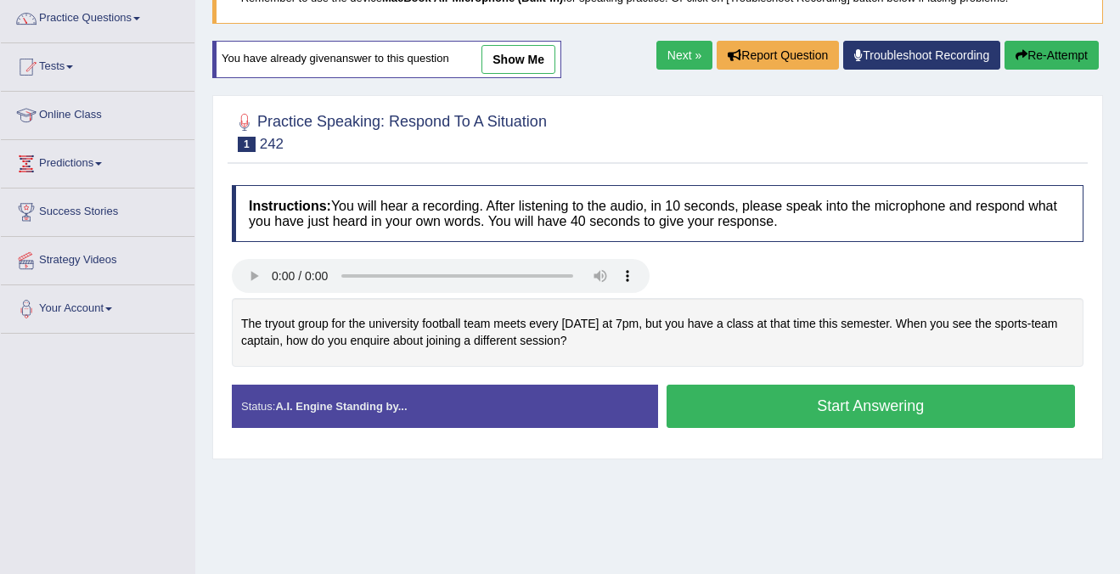
drag, startPoint x: 345, startPoint y: 340, endPoint x: 497, endPoint y: 349, distance: 153.1
click at [497, 349] on div "The tryout group for the university football team meets every [DATE] at 7pm, bu…" at bounding box center [657, 332] width 851 height 69
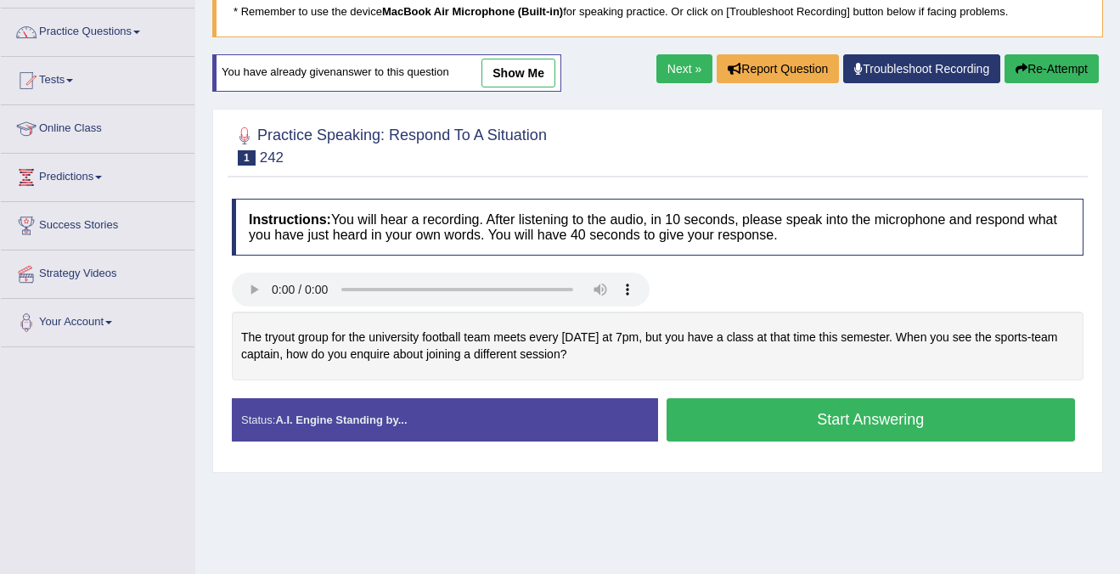
scroll to position [121, 0]
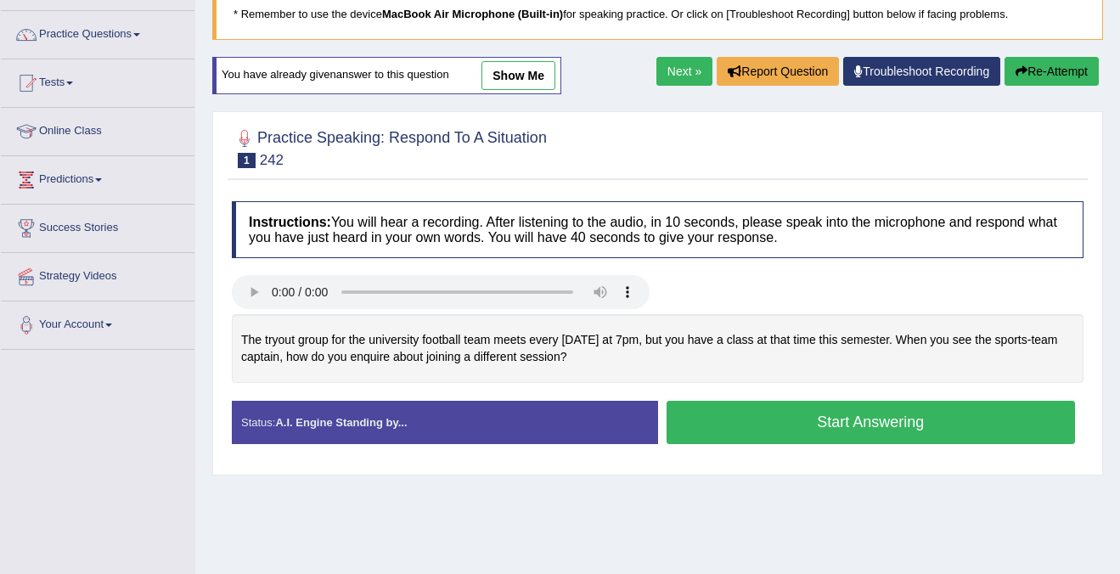
drag, startPoint x: 609, startPoint y: 356, endPoint x: 337, endPoint y: 351, distance: 271.7
click at [337, 351] on div "The tryout group for the university football team meets every [DATE] at 7pm, bu…" at bounding box center [657, 348] width 851 height 69
drag, startPoint x: 250, startPoint y: 336, endPoint x: 453, endPoint y: 344, distance: 203.0
click at [453, 344] on div "The tryout group for the university football team meets every [DATE] at 7pm, bu…" at bounding box center [657, 348] width 851 height 69
click at [797, 423] on button "Start Answering" at bounding box center [870, 422] width 409 height 43
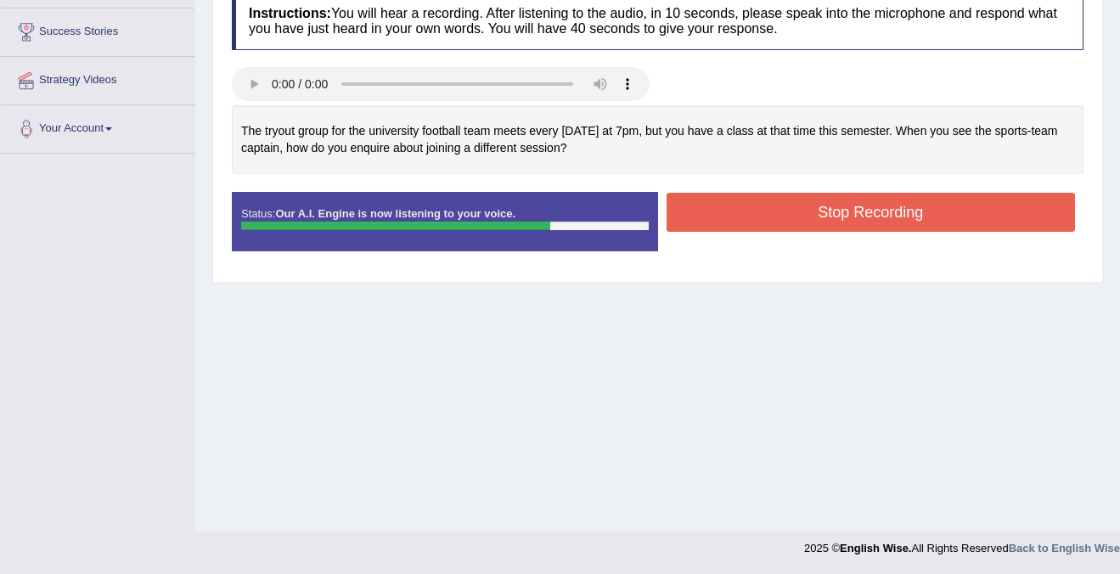
scroll to position [0, 0]
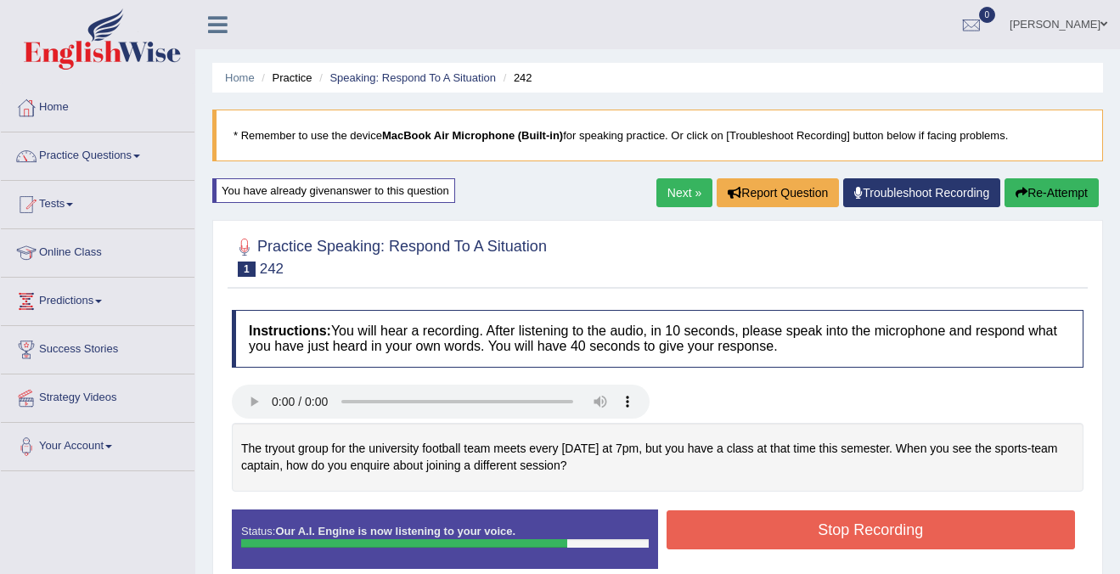
click at [1055, 201] on button "Re-Attempt" at bounding box center [1051, 192] width 94 height 29
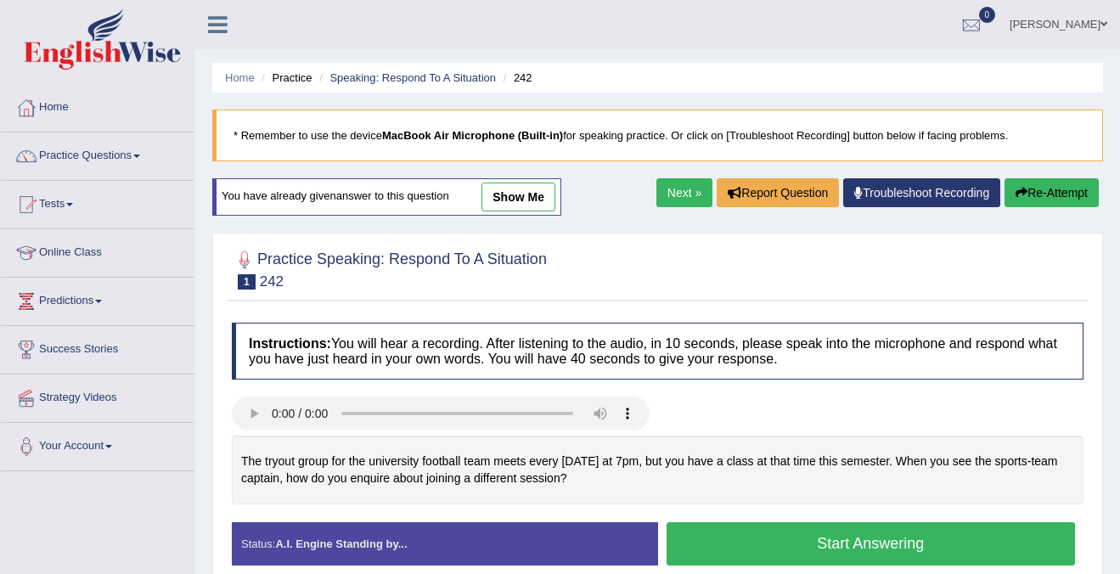
click at [819, 553] on button "Start Answering" at bounding box center [870, 543] width 409 height 43
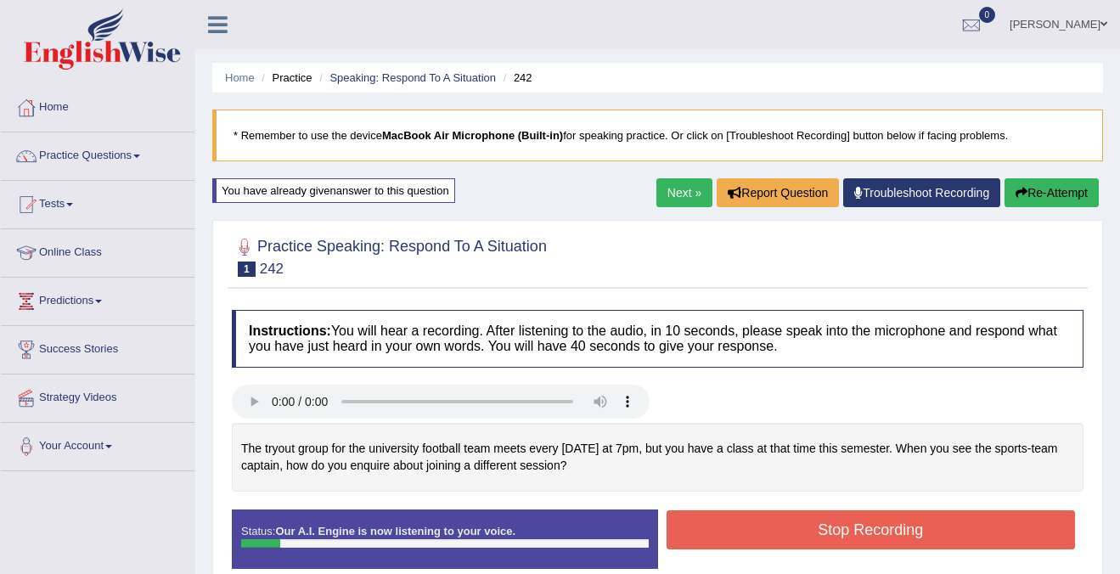
click at [822, 533] on button "Stop Recording" at bounding box center [870, 529] width 409 height 39
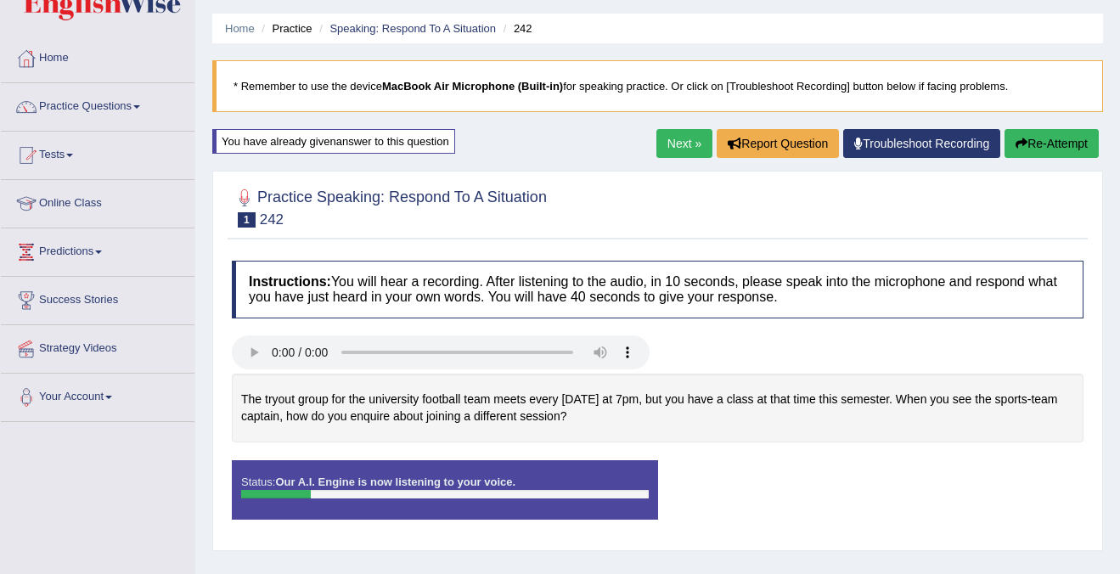
scroll to position [8, 0]
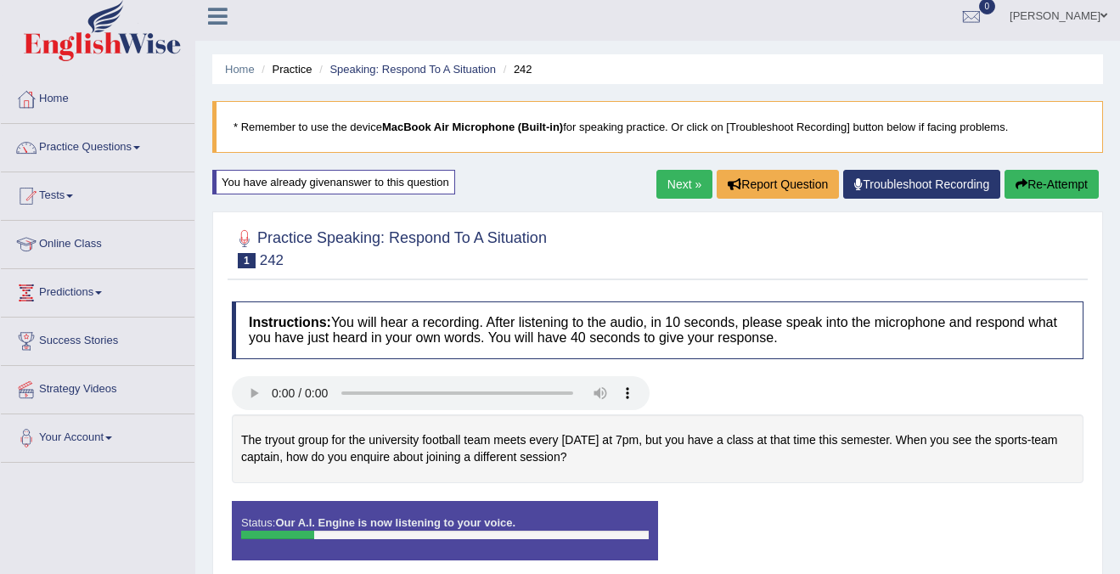
click at [1026, 186] on button "Re-Attempt" at bounding box center [1051, 184] width 94 height 29
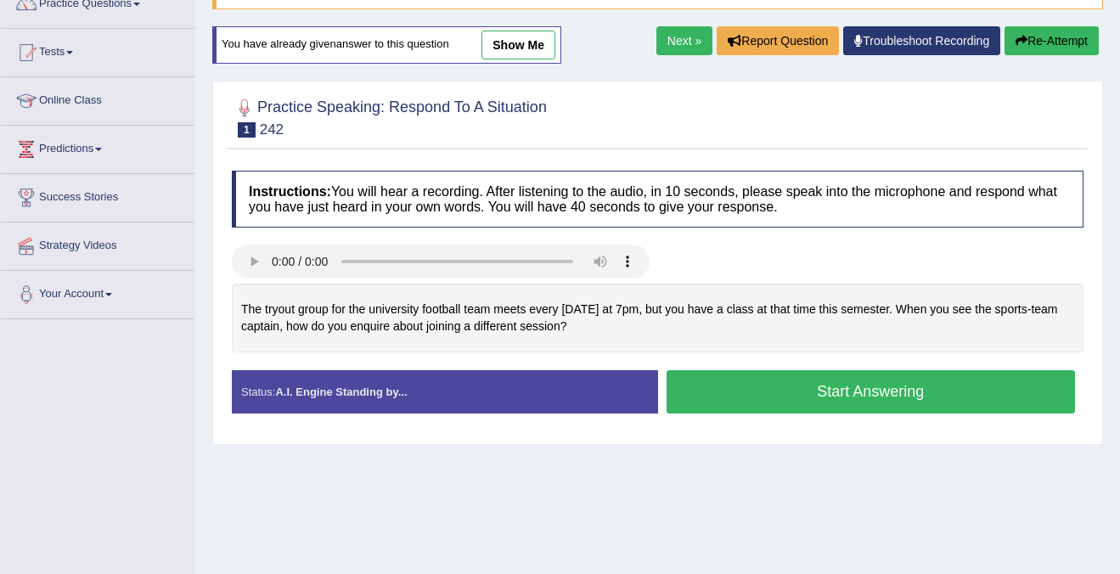
scroll to position [183, 0]
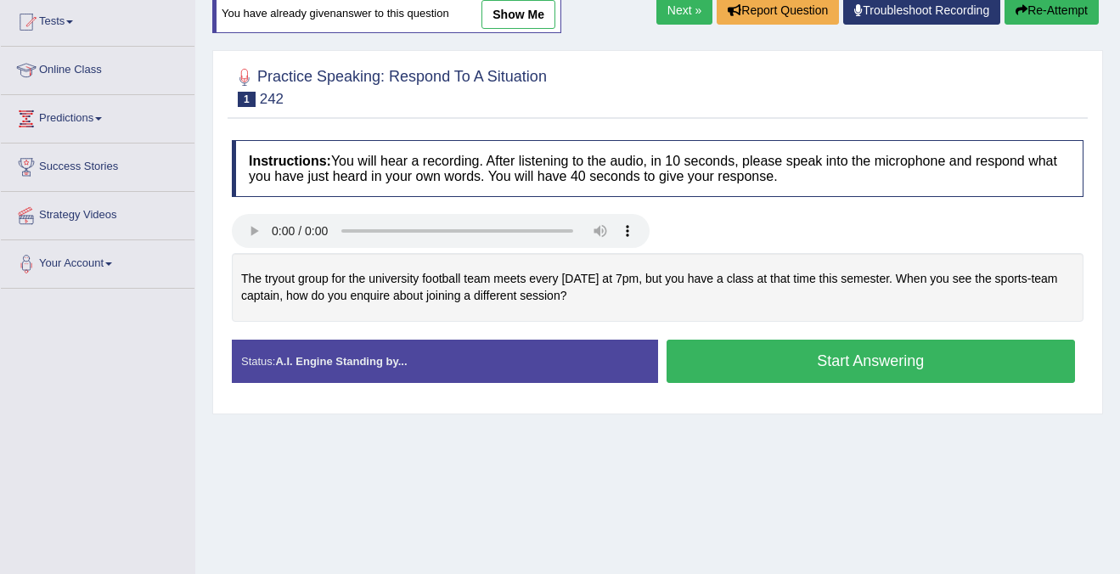
click at [812, 362] on button "Start Answering" at bounding box center [870, 361] width 409 height 43
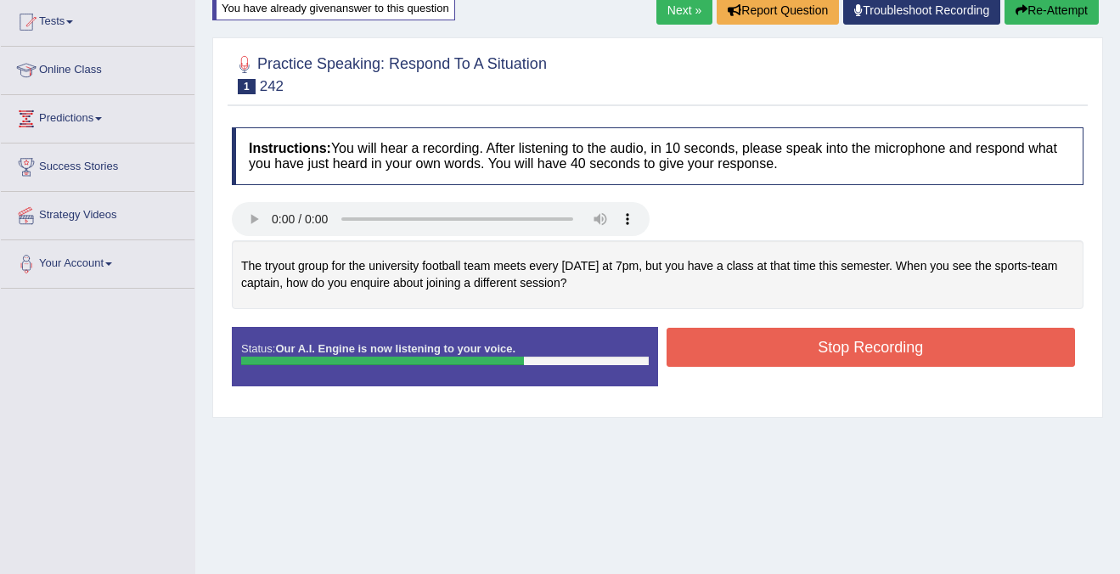
click at [836, 352] on button "Stop Recording" at bounding box center [870, 347] width 409 height 39
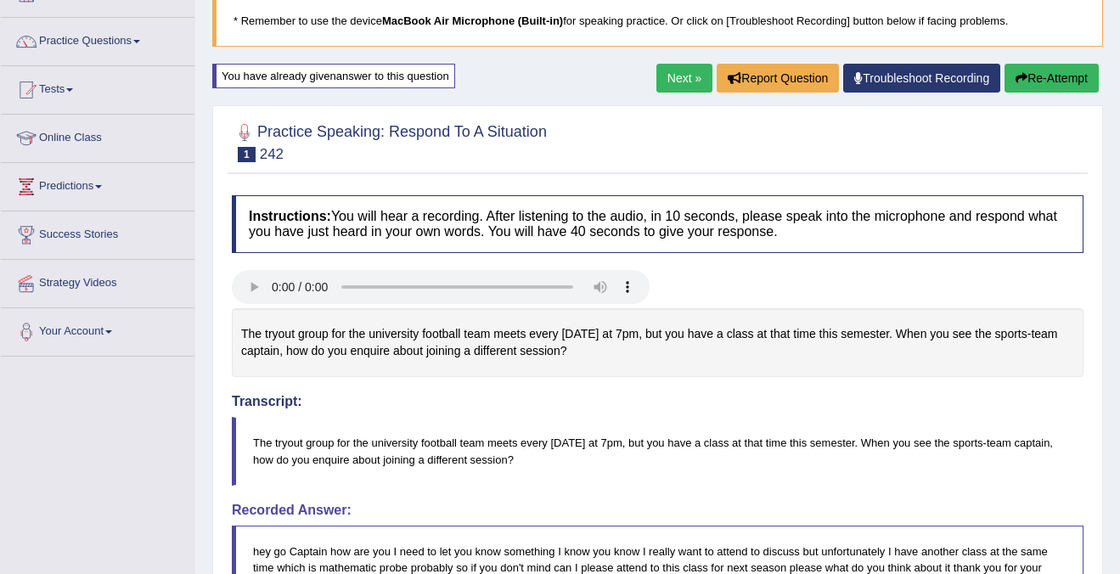
scroll to position [104, 0]
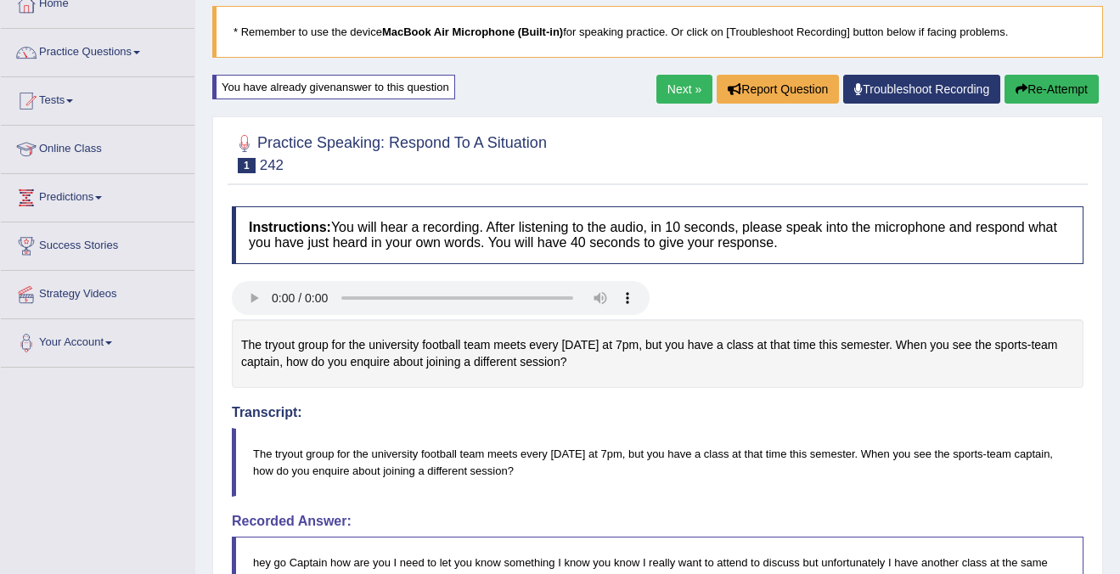
click at [1032, 87] on button "Re-Attempt" at bounding box center [1051, 89] width 94 height 29
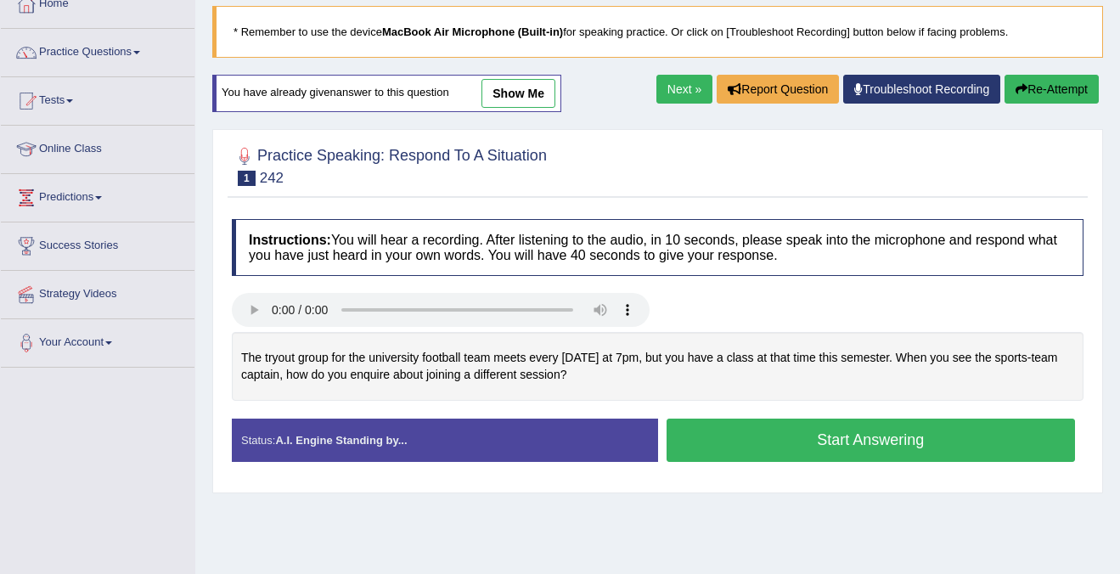
scroll to position [161, 0]
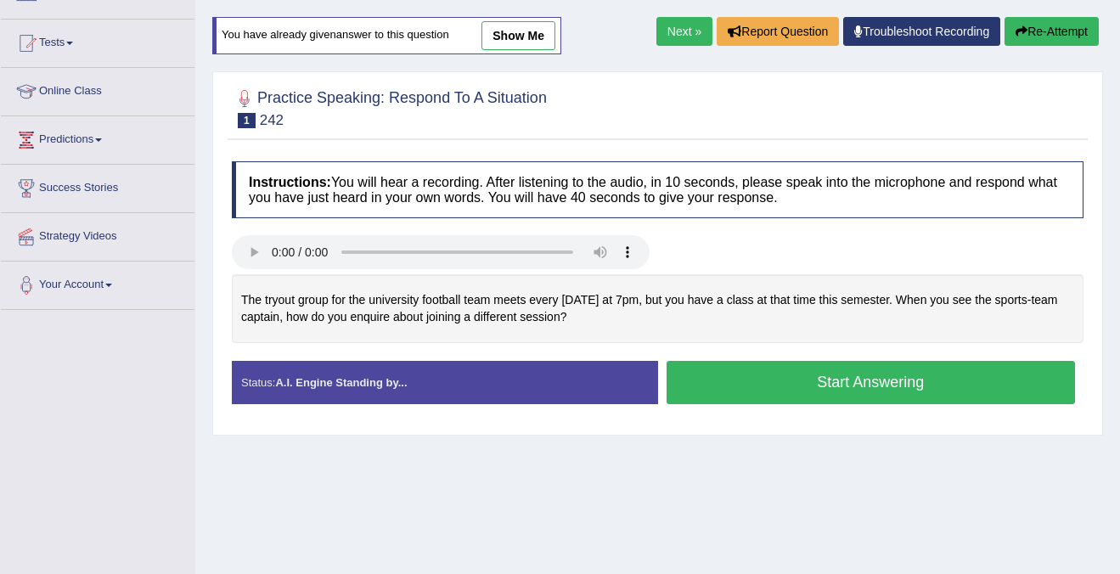
click at [893, 384] on button "Start Answering" at bounding box center [870, 382] width 409 height 43
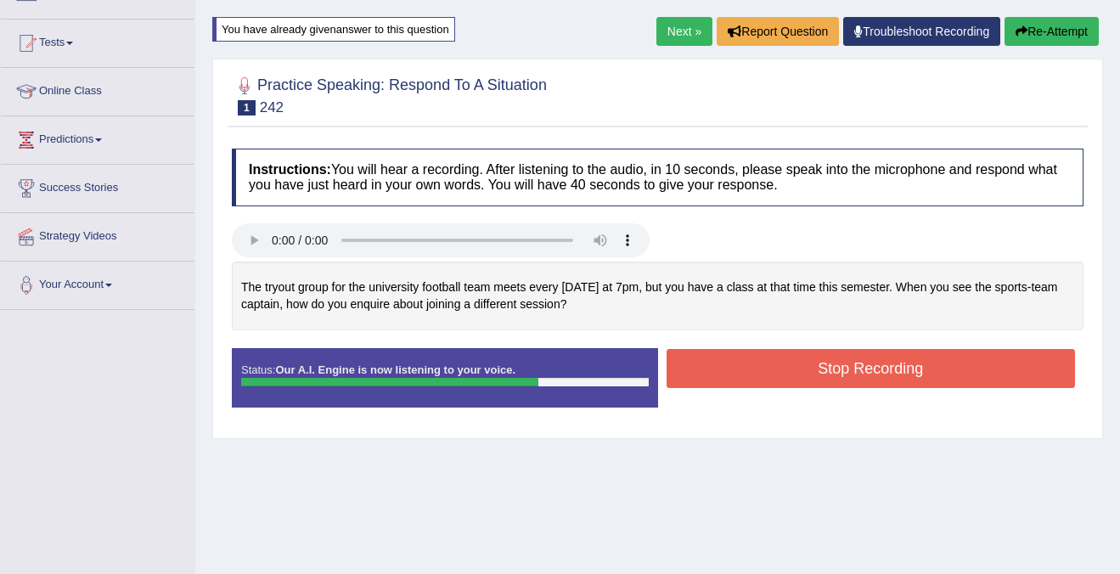
click at [895, 371] on button "Stop Recording" at bounding box center [870, 368] width 409 height 39
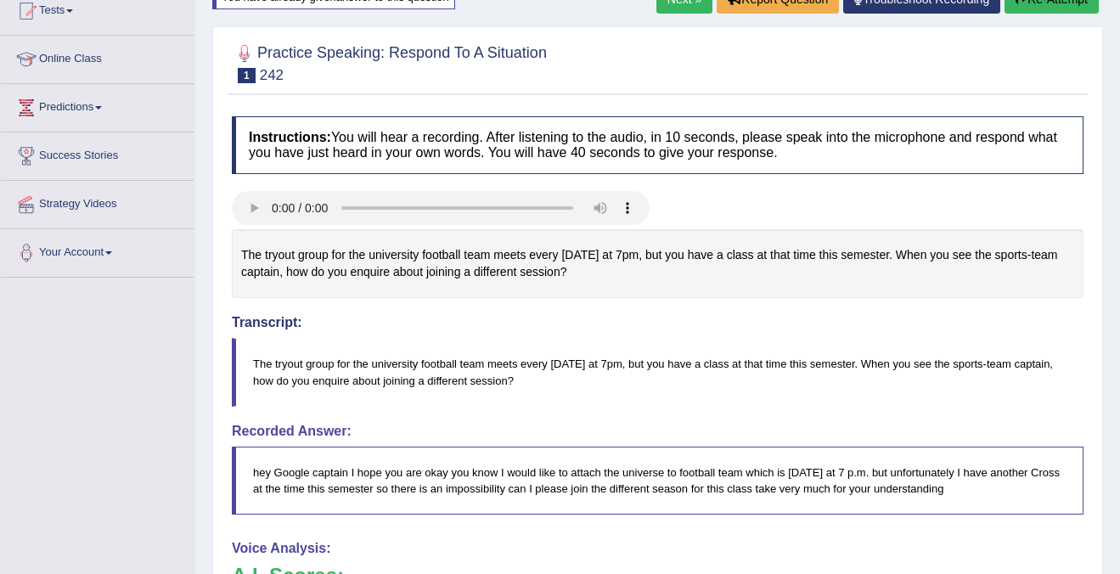
scroll to position [0, 0]
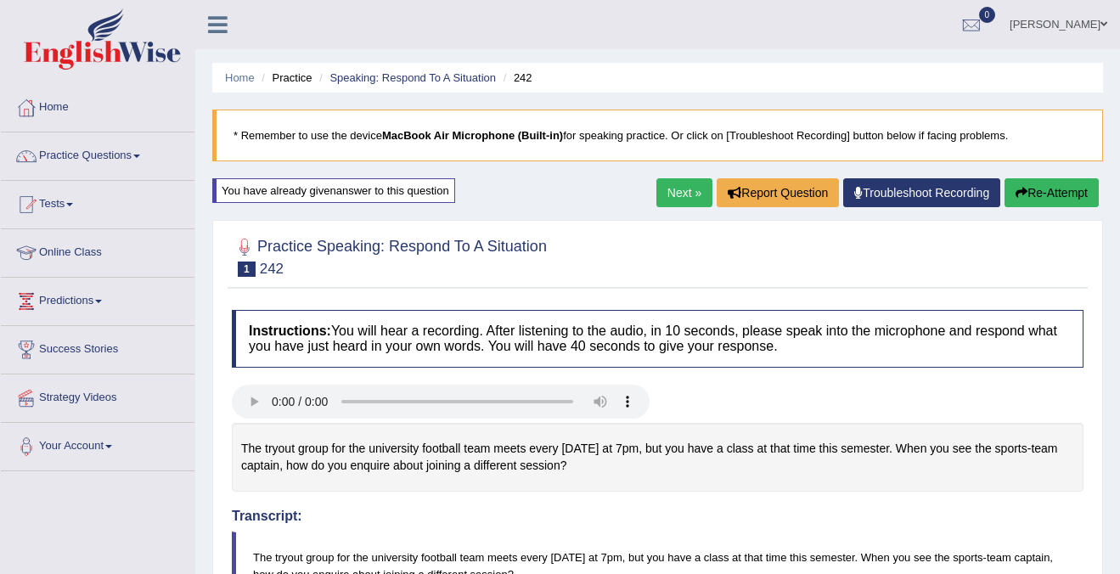
click at [668, 196] on link "Next »" at bounding box center [684, 192] width 56 height 29
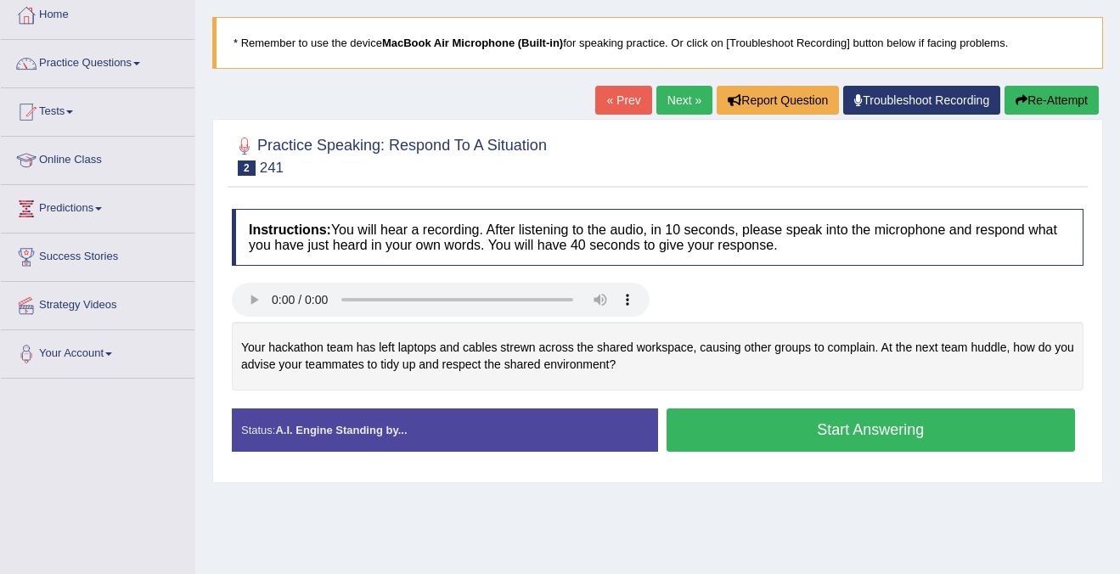
scroll to position [98, 0]
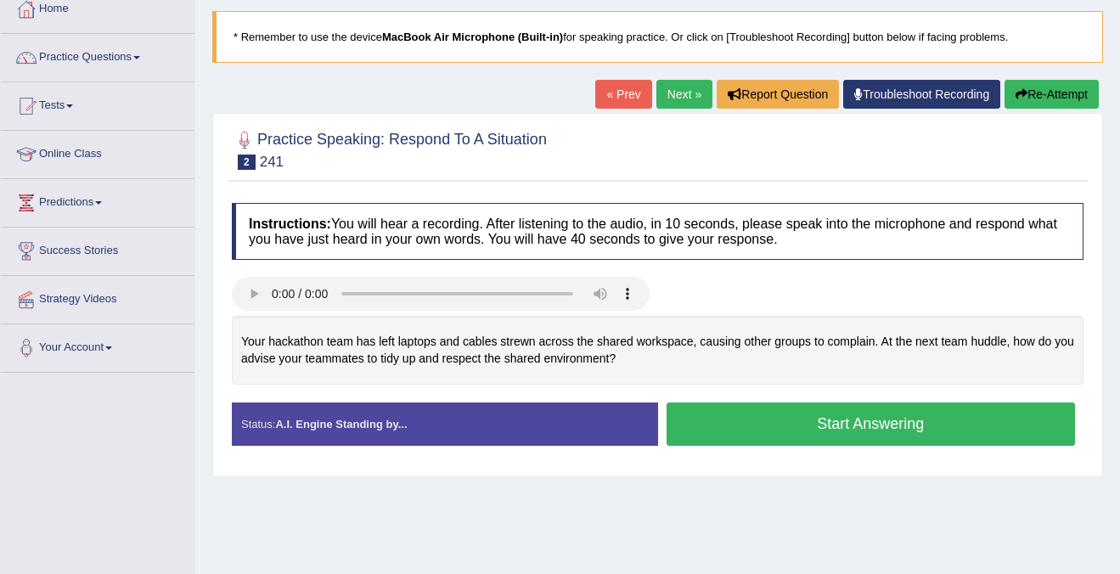
click at [851, 430] on button "Start Answering" at bounding box center [870, 423] width 409 height 43
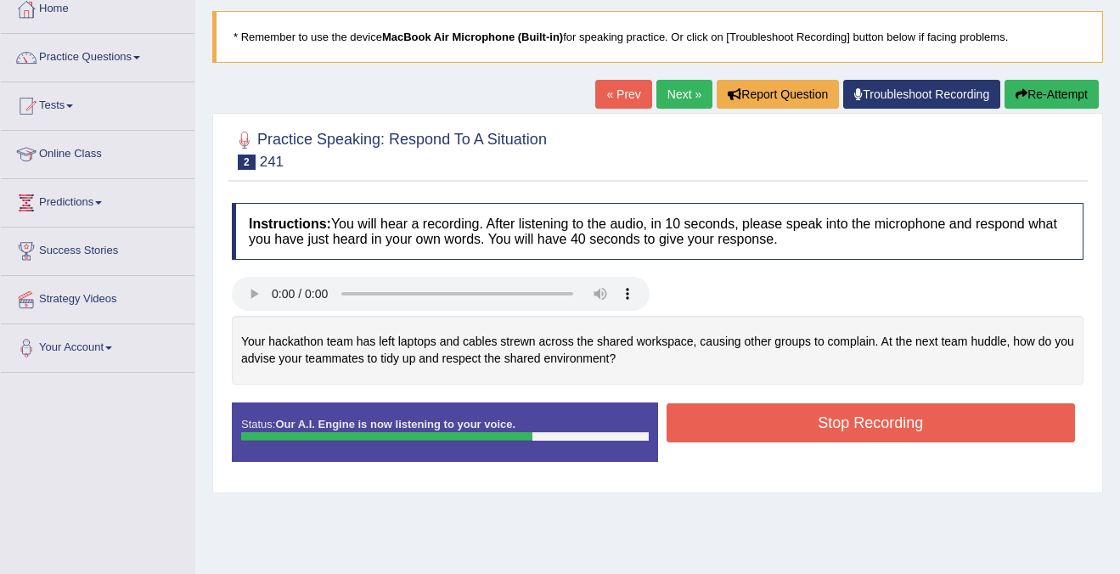
click at [851, 426] on button "Stop Recording" at bounding box center [870, 422] width 409 height 39
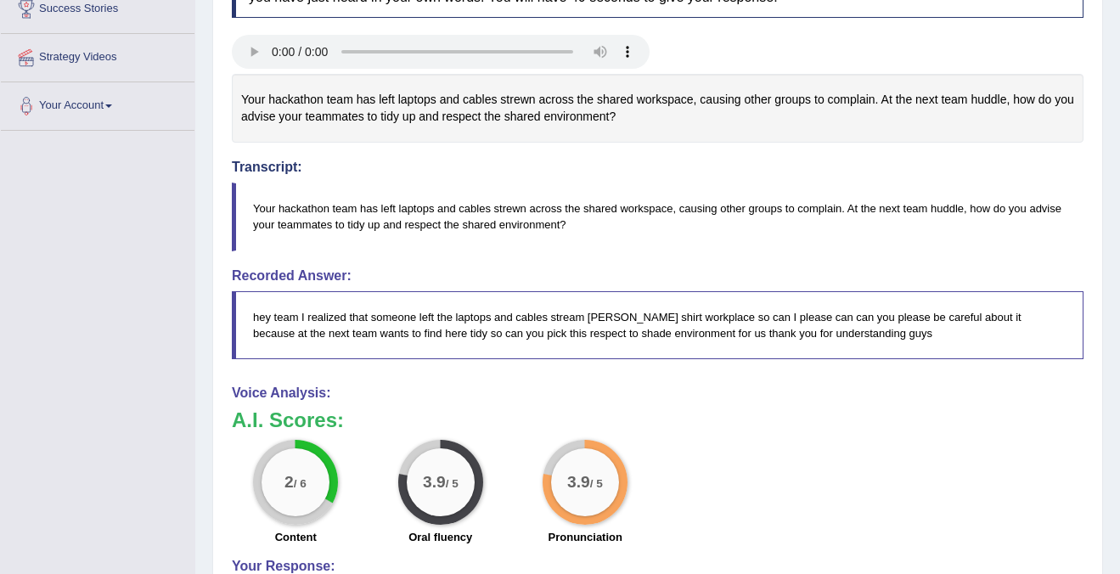
scroll to position [343, 0]
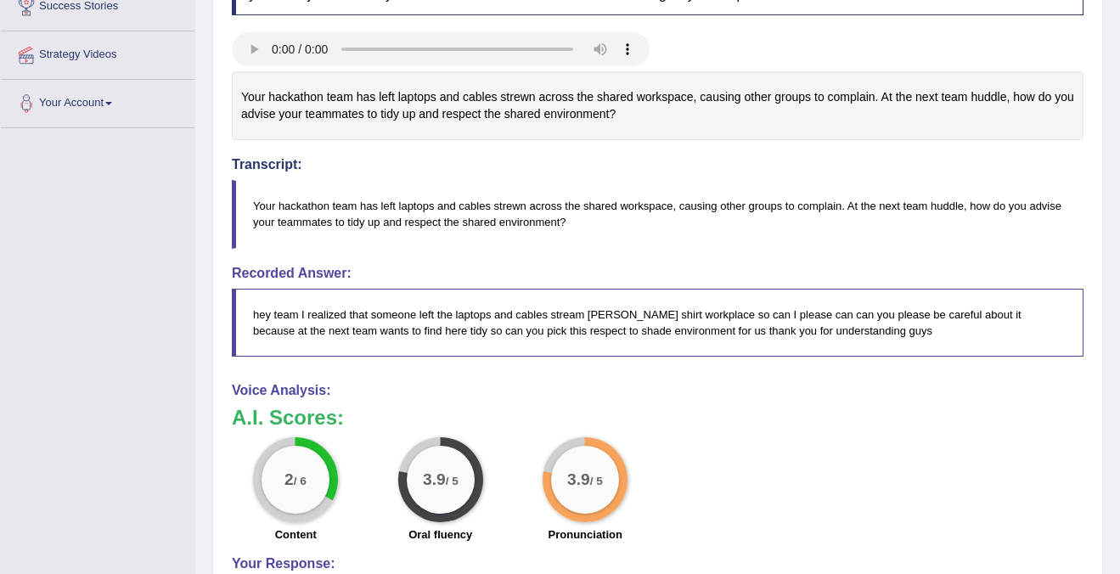
drag, startPoint x: 267, startPoint y: 310, endPoint x: 424, endPoint y: 322, distance: 157.5
click at [424, 322] on blockquote "hey team I realized that someone left the laptops and cables stream Acosta shir…" at bounding box center [657, 323] width 851 height 68
drag, startPoint x: 873, startPoint y: 338, endPoint x: 745, endPoint y: 325, distance: 128.8
click at [745, 326] on blockquote "hey team I realized that someone left the laptops and cables stream Acosta shir…" at bounding box center [657, 323] width 851 height 68
click at [799, 443] on div "2 / 6 Content 3.9 / 5 Oral fluency 3.9 / 5 Pronunciation" at bounding box center [657, 492] width 868 height 110
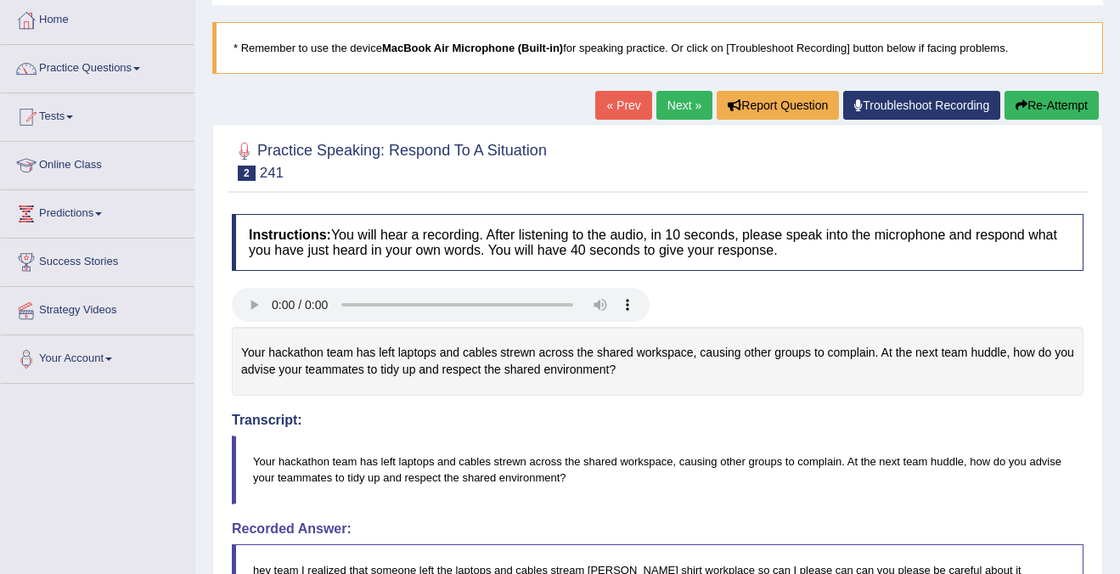
scroll to position [60, 0]
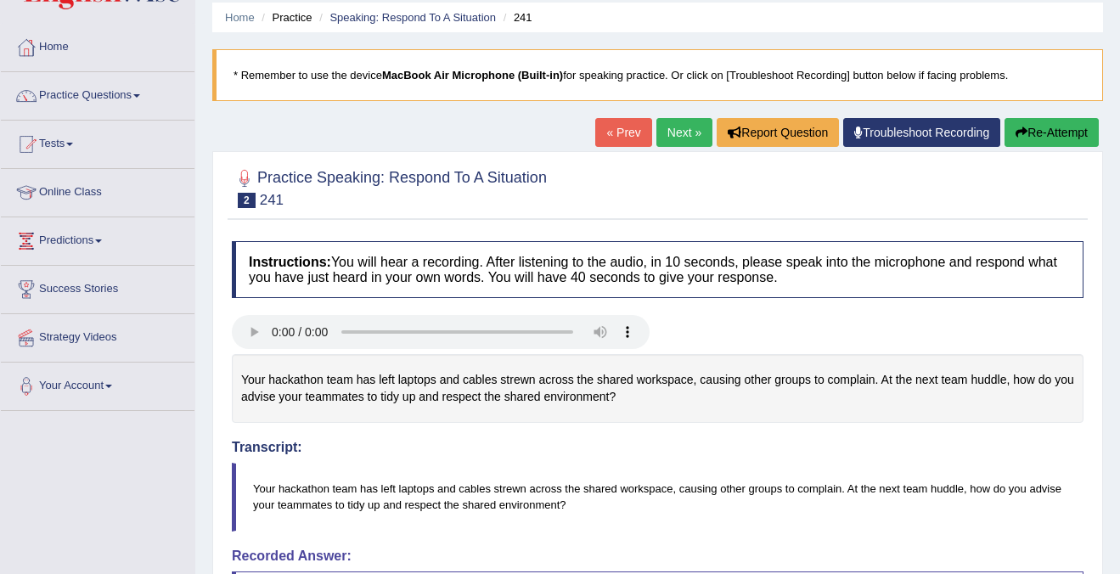
click at [1058, 127] on button "Re-Attempt" at bounding box center [1051, 132] width 94 height 29
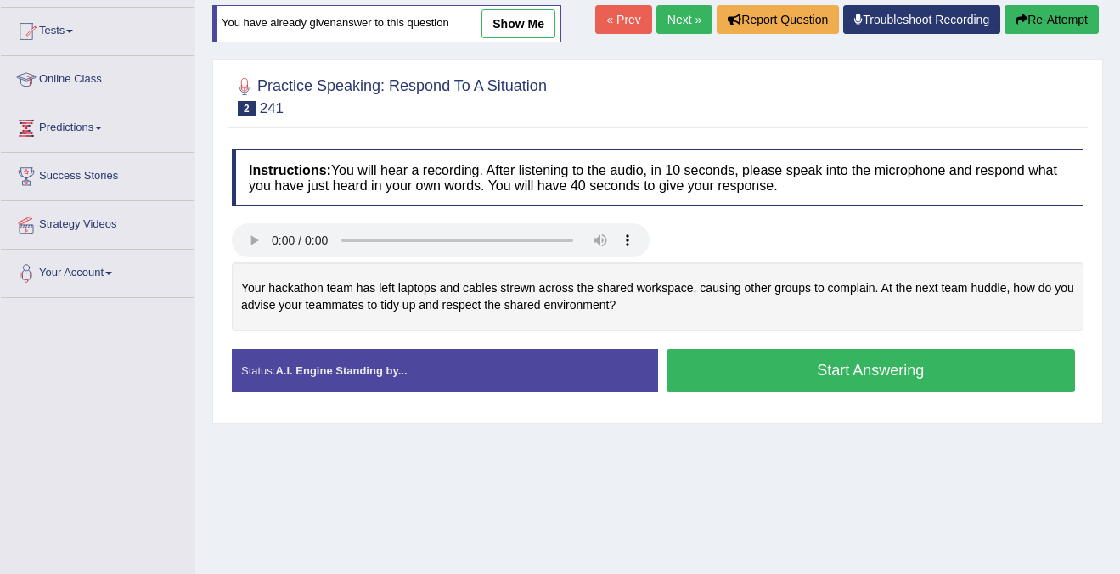
scroll to position [166, 0]
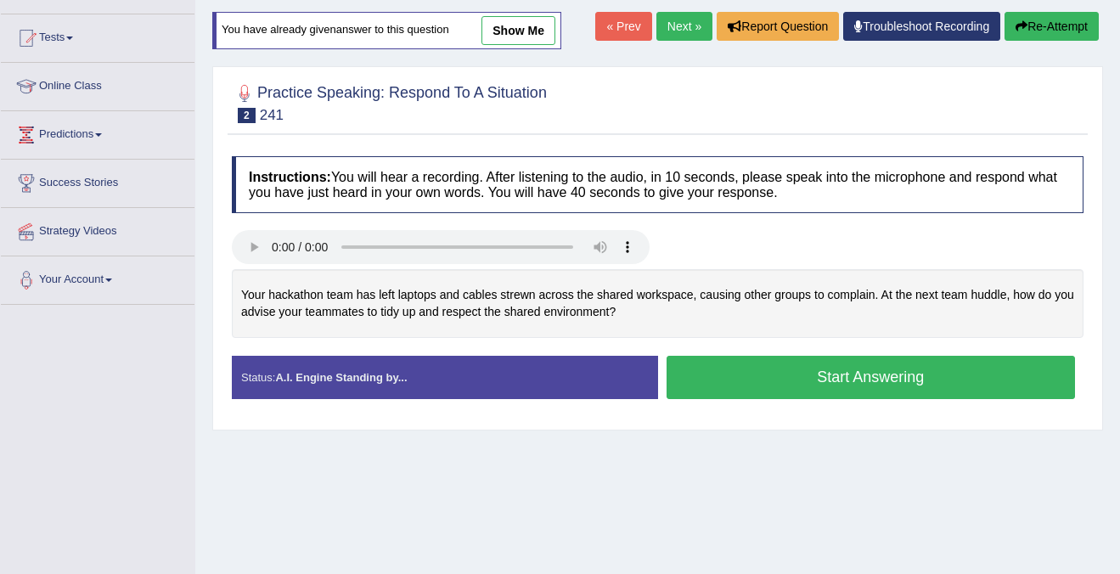
click at [791, 374] on button "Start Answering" at bounding box center [870, 377] width 409 height 43
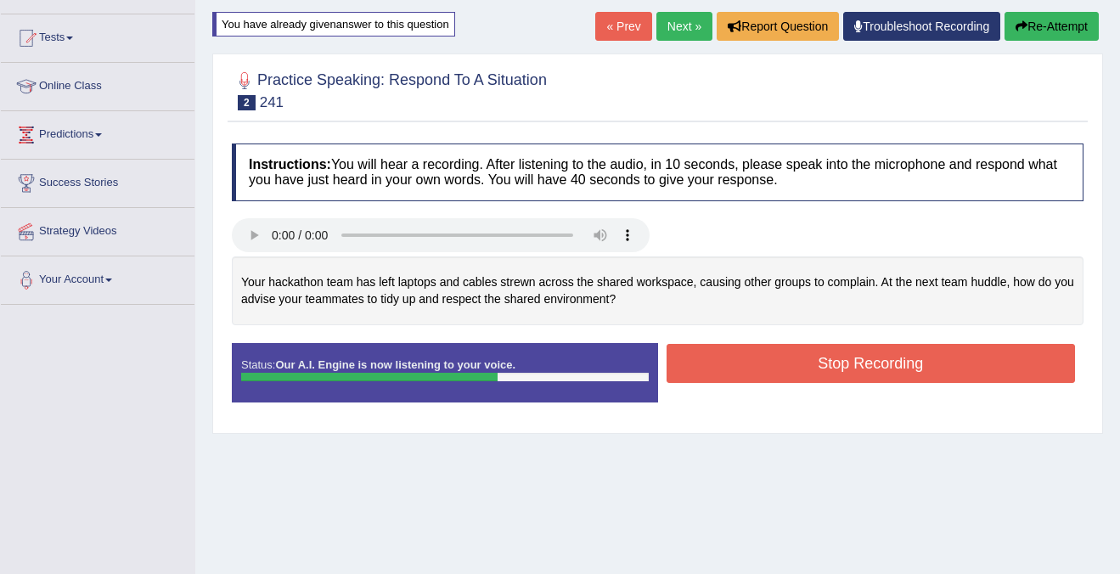
click at [796, 366] on button "Stop Recording" at bounding box center [870, 363] width 409 height 39
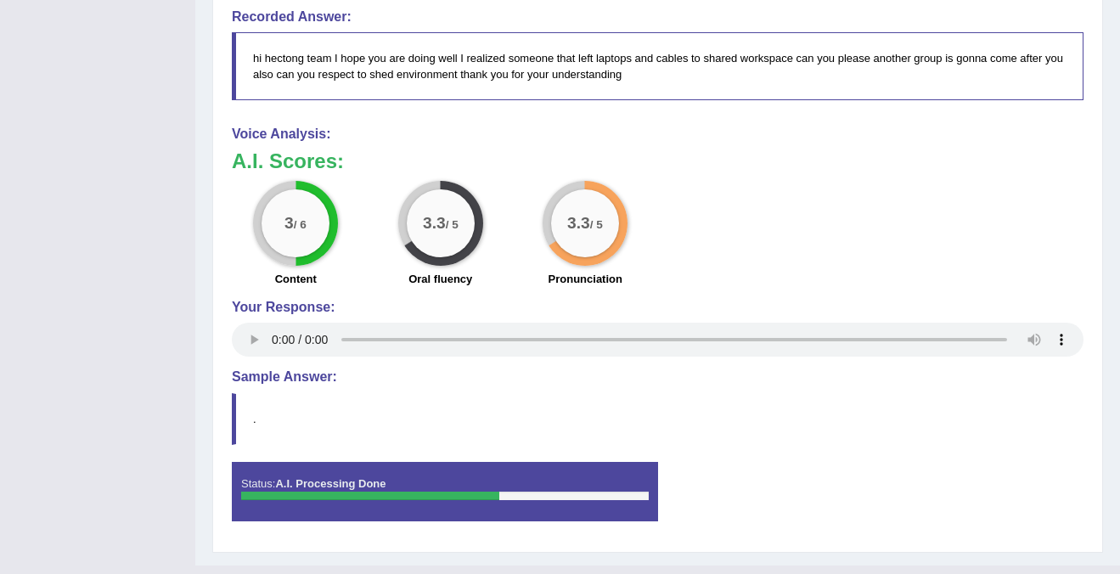
scroll to position [604, 0]
